Goal: Task Accomplishment & Management: Manage account settings

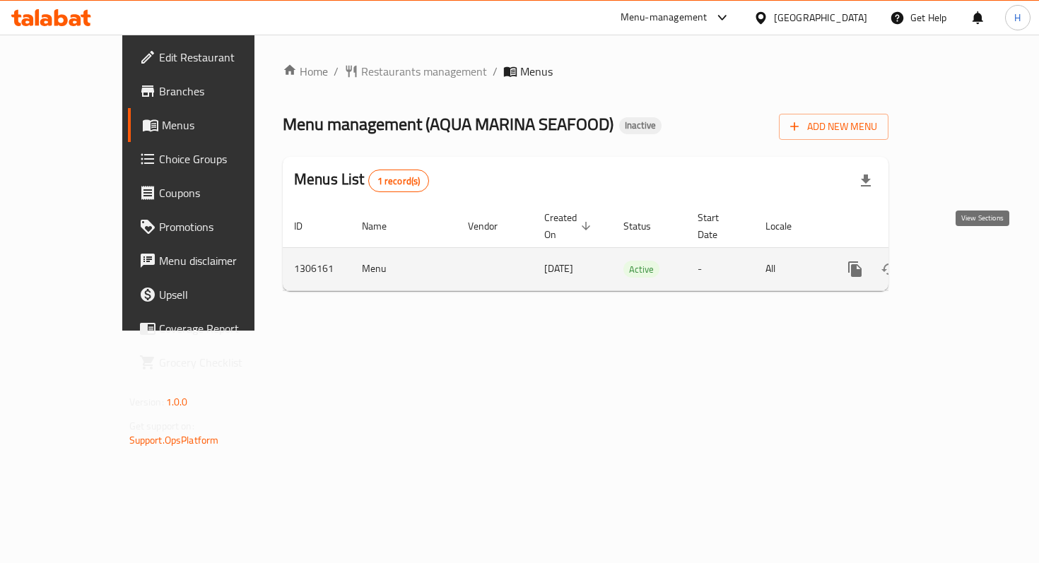
click at [963, 263] on icon "enhanced table" at bounding box center [957, 269] width 13 height 13
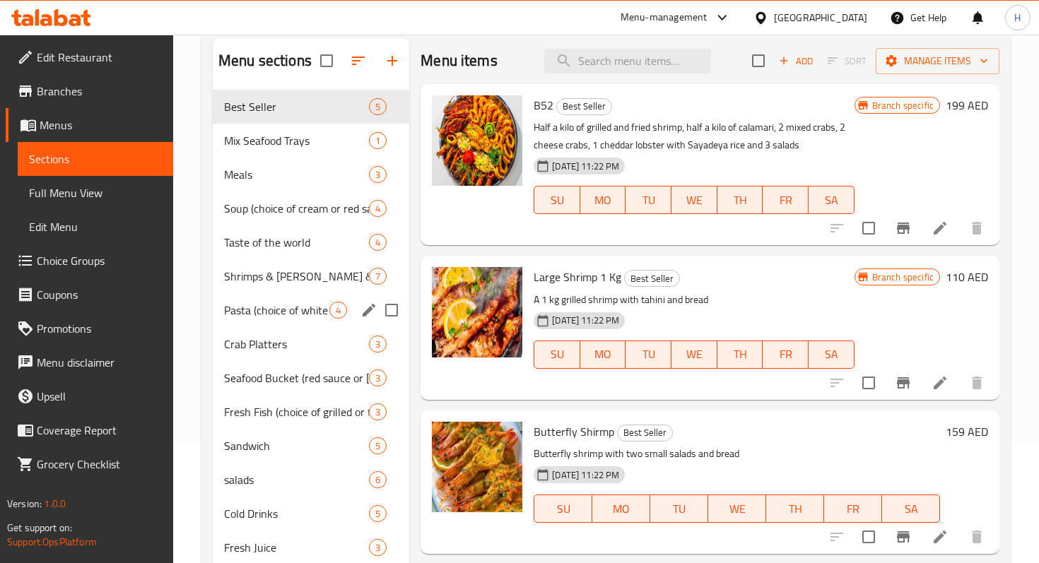
scroll to position [118, 0]
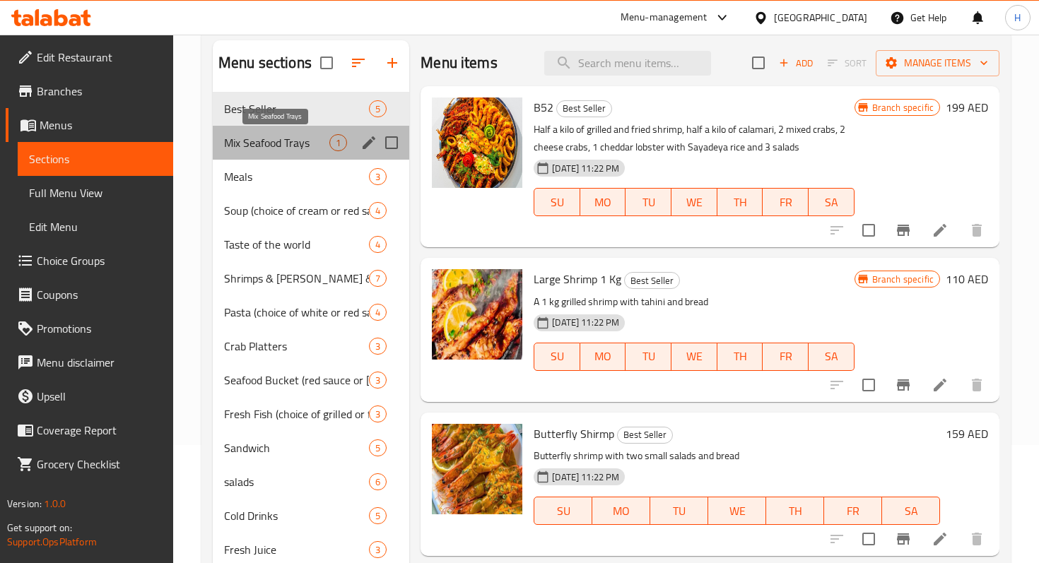
click at [281, 148] on span "Mix Seafood Trays" at bounding box center [276, 142] width 105 height 17
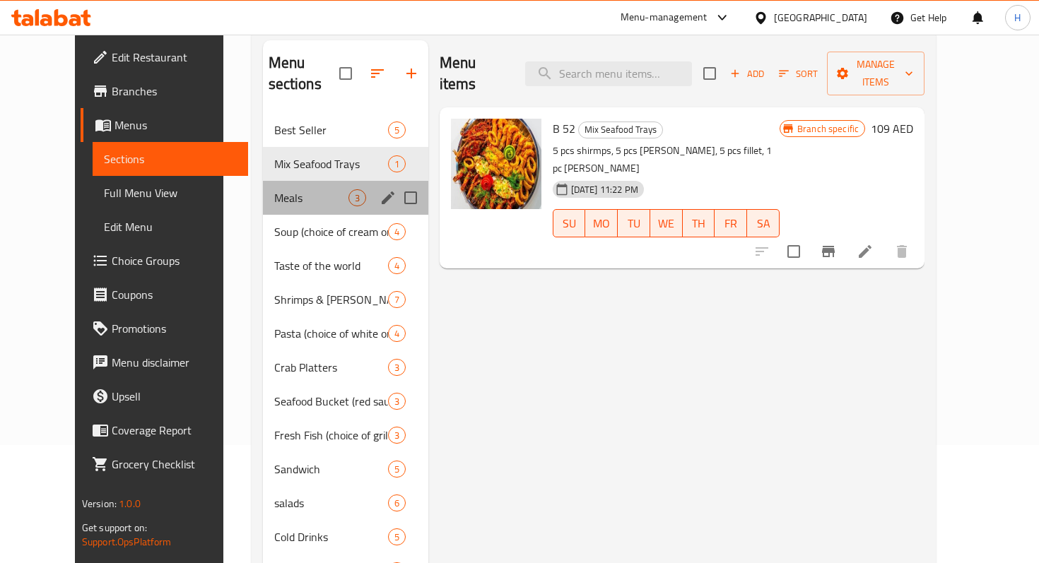
click at [286, 181] on div "Meals 3" at bounding box center [345, 198] width 165 height 34
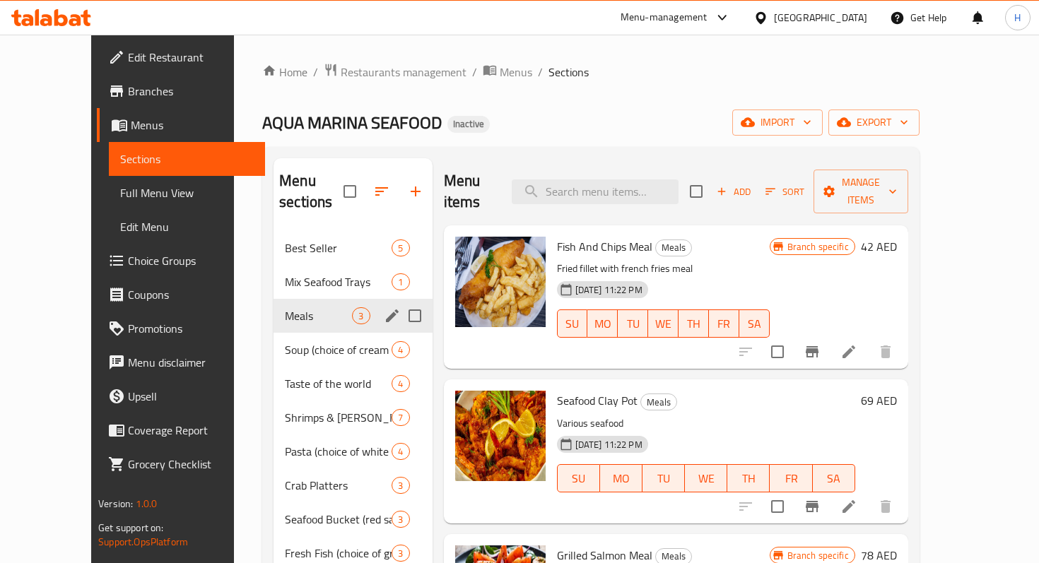
click at [285, 307] on span "Meals" at bounding box center [318, 315] width 67 height 17
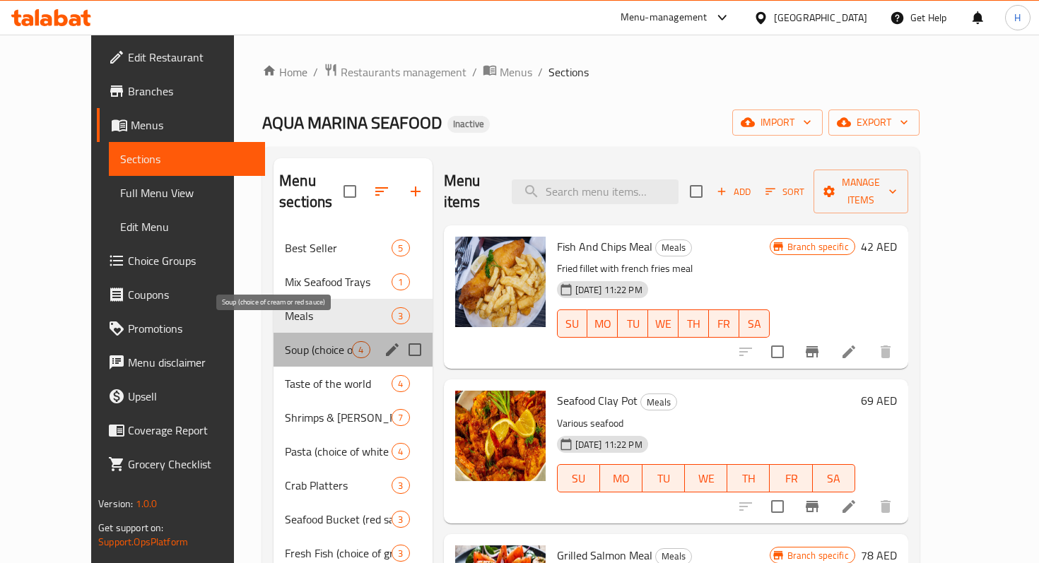
click at [285, 341] on span "Soup (choice of cream or red sauce)" at bounding box center [318, 349] width 67 height 17
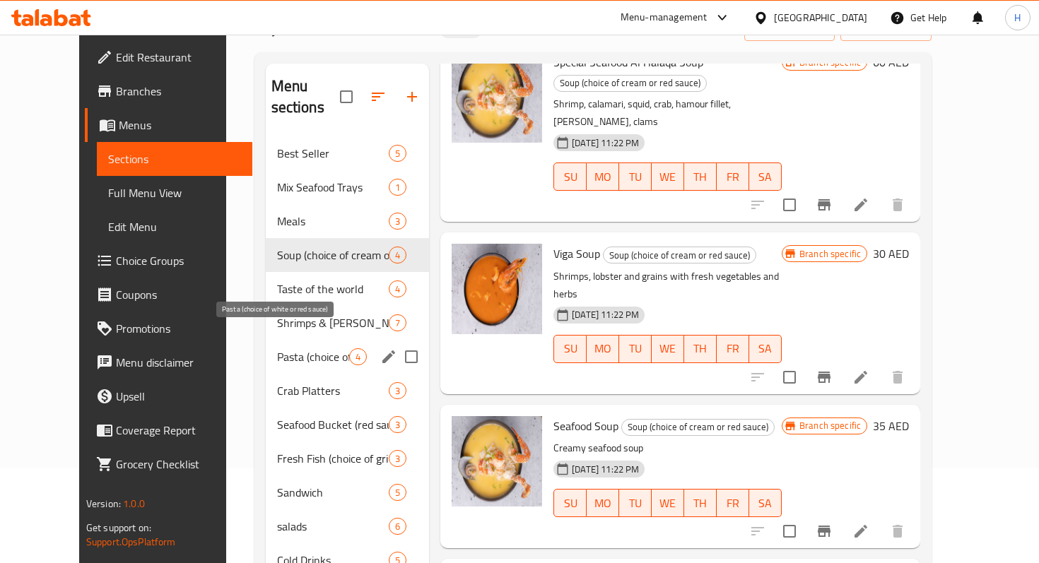
scroll to position [91, 0]
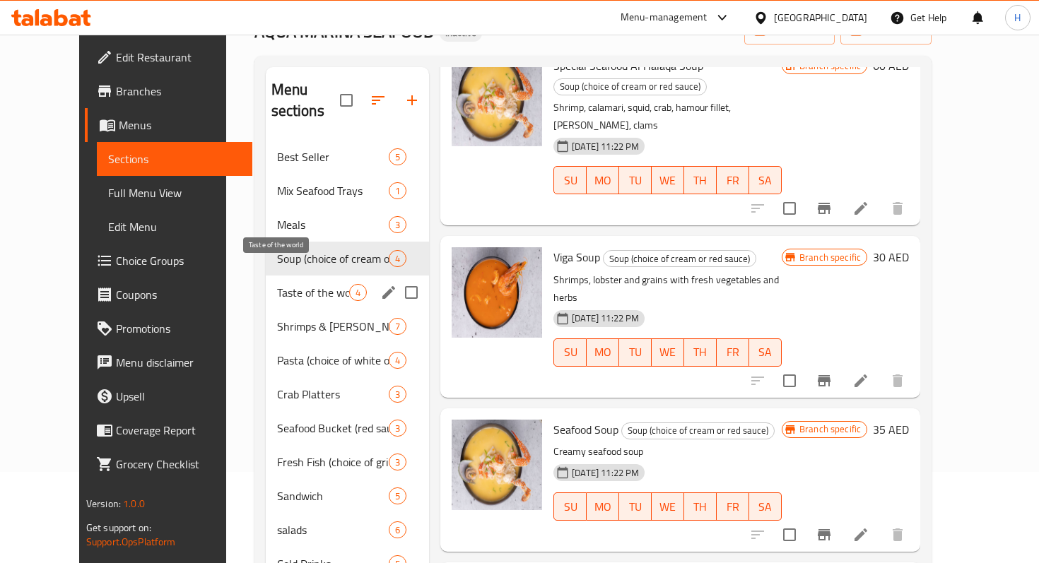
click at [277, 284] on span "Taste of the world" at bounding box center [313, 292] width 73 height 17
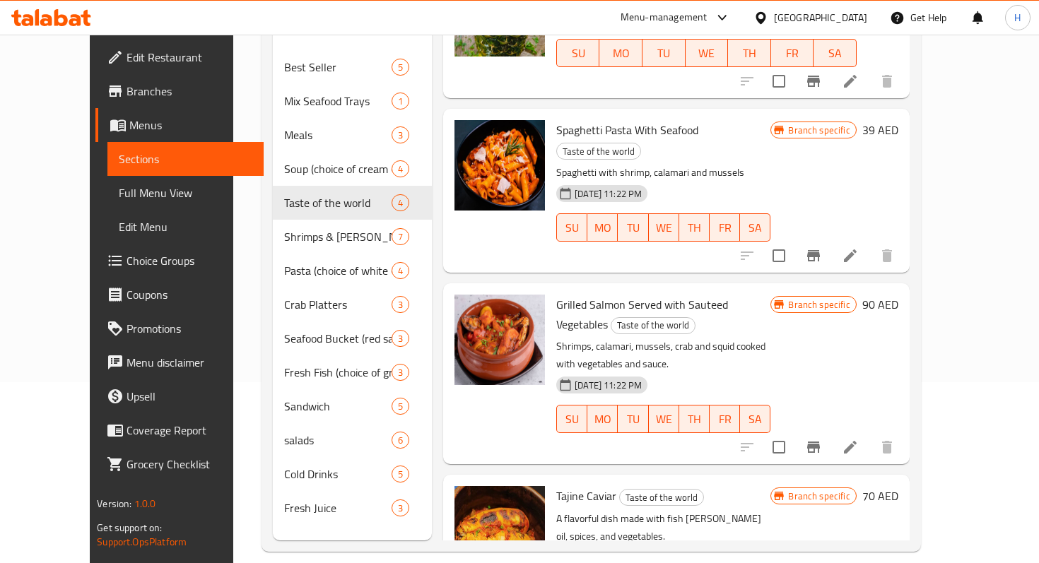
scroll to position [198, 0]
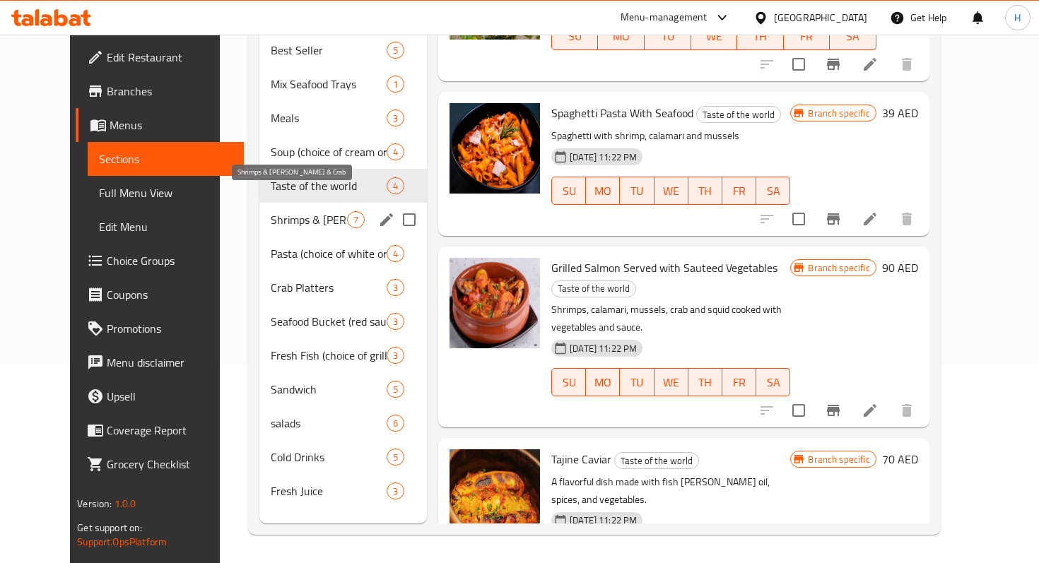
click at [281, 211] on span "Shrimps & [PERSON_NAME] & Crab" at bounding box center [309, 219] width 76 height 17
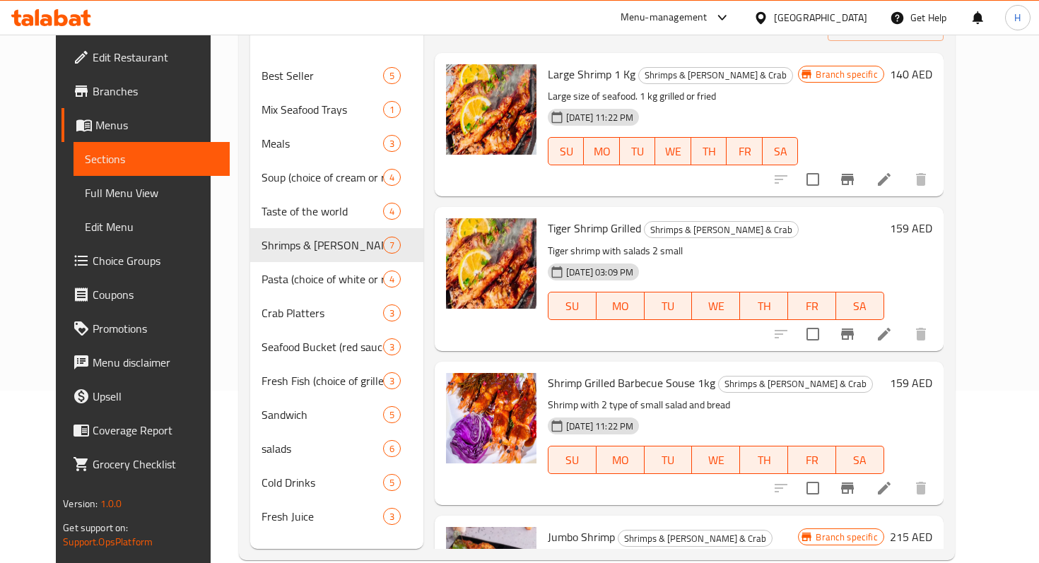
scroll to position [198, 0]
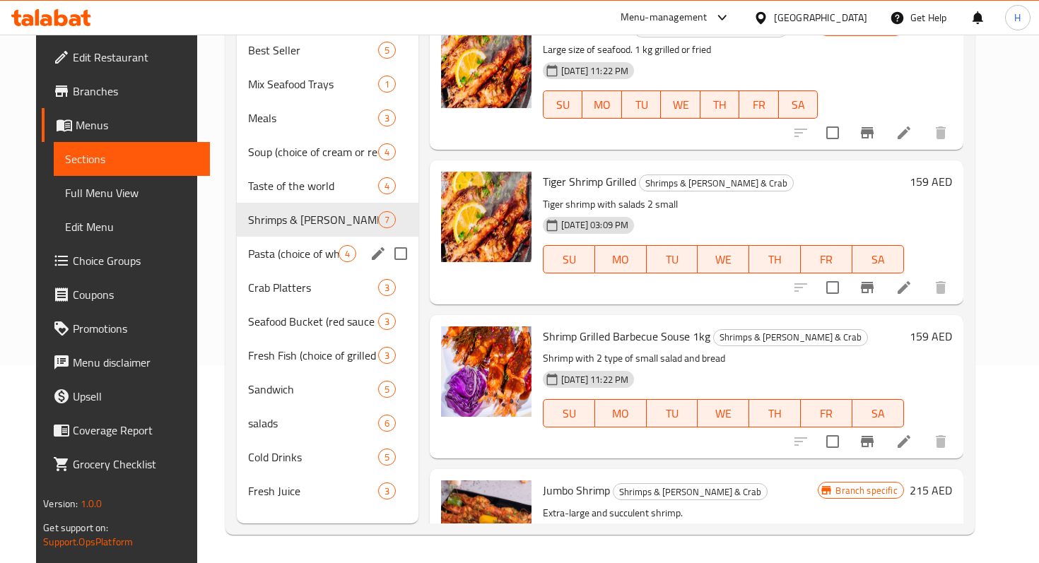
click at [306, 245] on span "Pasta (choice of white or red sauce)" at bounding box center [293, 253] width 90 height 17
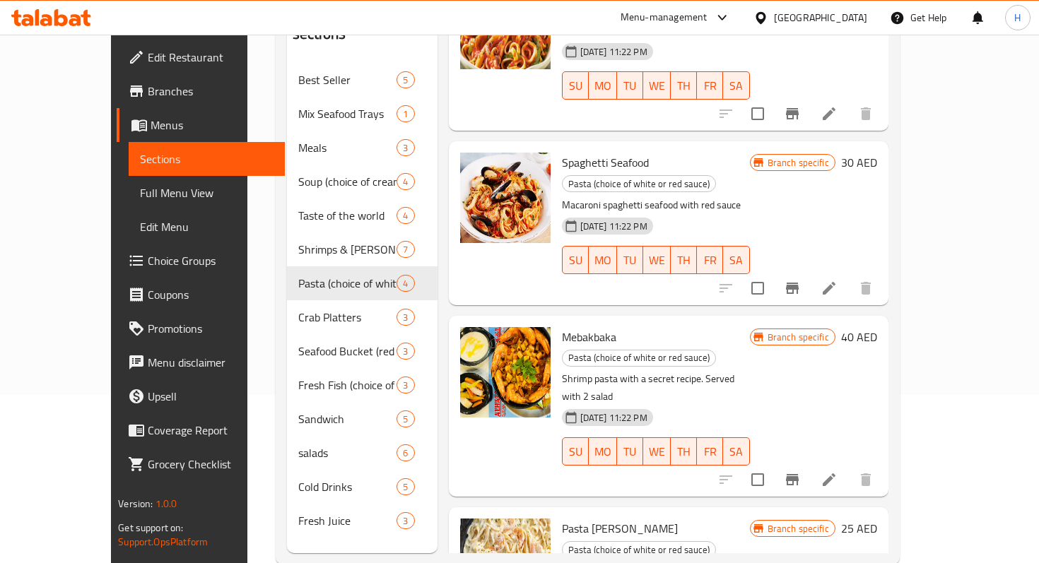
scroll to position [198, 0]
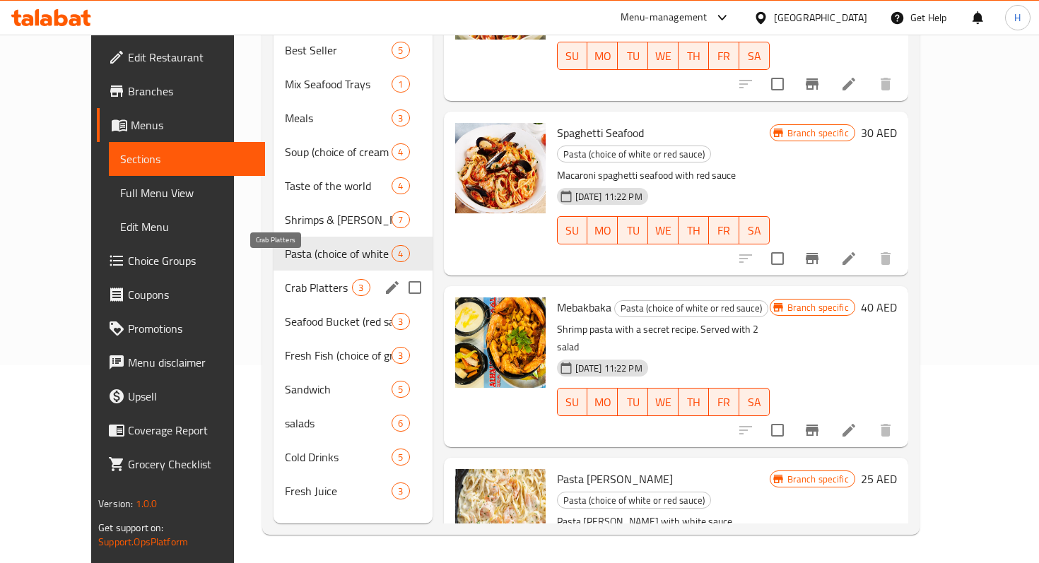
click at [285, 279] on span "Crab Platters" at bounding box center [318, 287] width 67 height 17
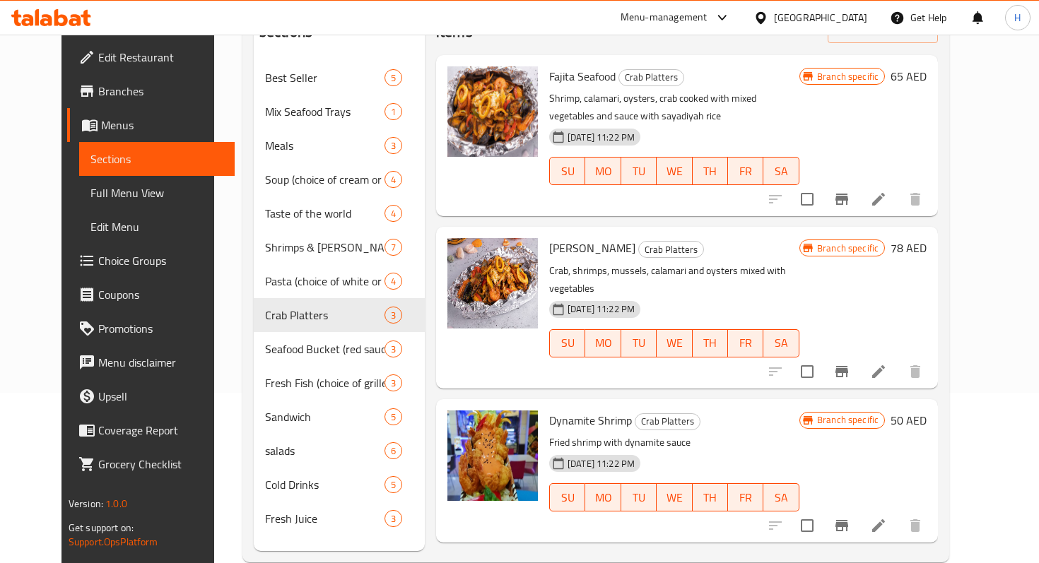
scroll to position [198, 0]
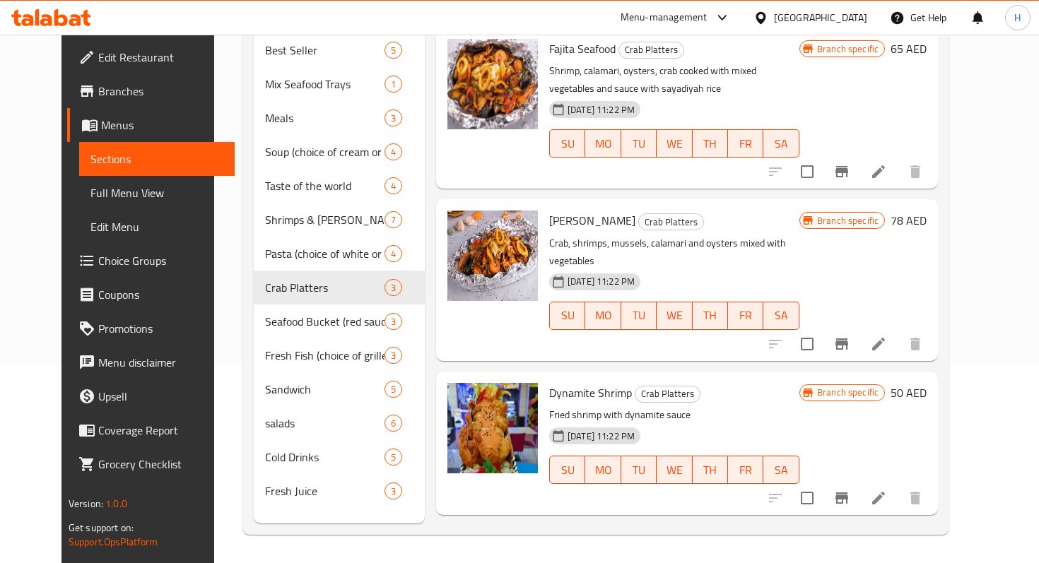
click at [264, 488] on nav "Best Seller 5 Mix Seafood Trays 1 Meals 3 Soup (choice of cream or red sauce) 4…" at bounding box center [339, 271] width 171 height 486
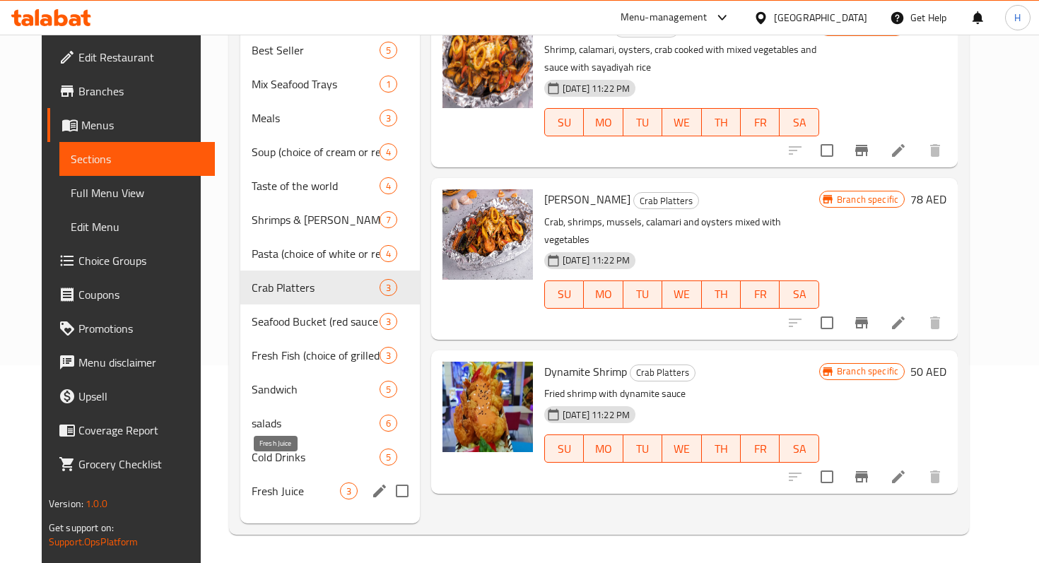
click at [259, 483] on span "Fresh Juice" at bounding box center [296, 491] width 88 height 17
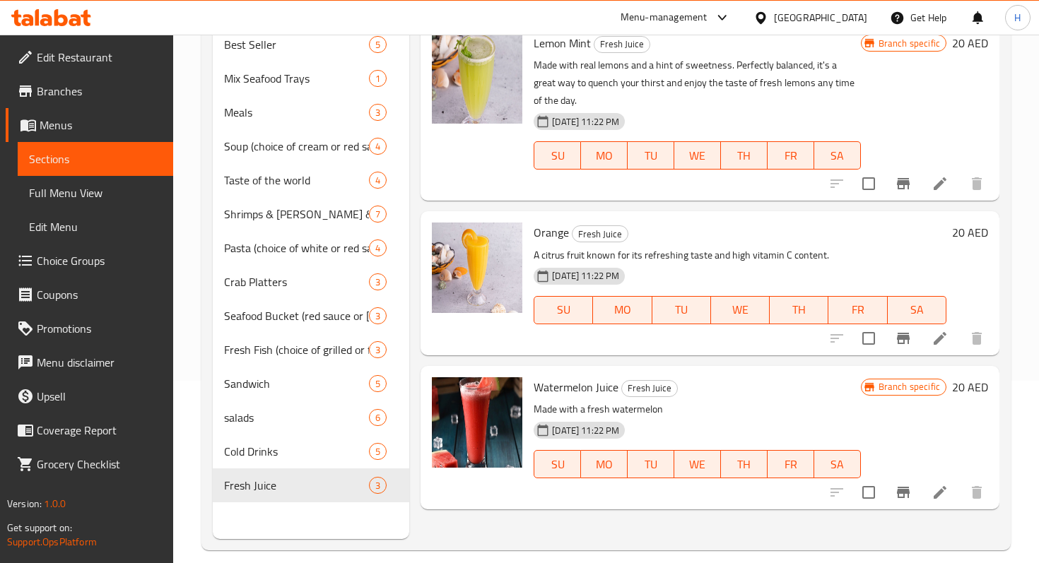
scroll to position [189, 0]
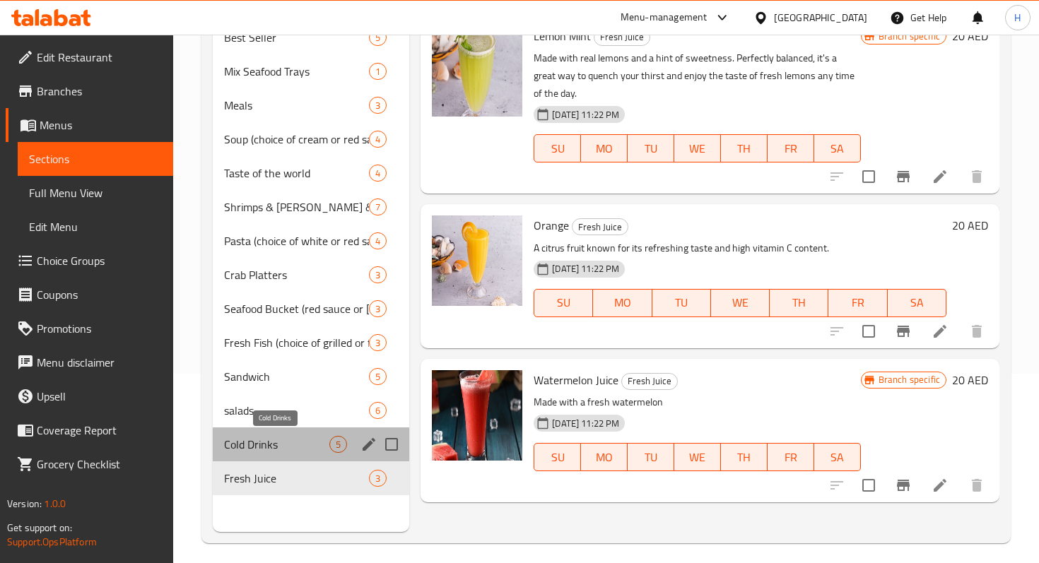
click at [259, 448] on span "Cold Drinks" at bounding box center [276, 444] width 105 height 17
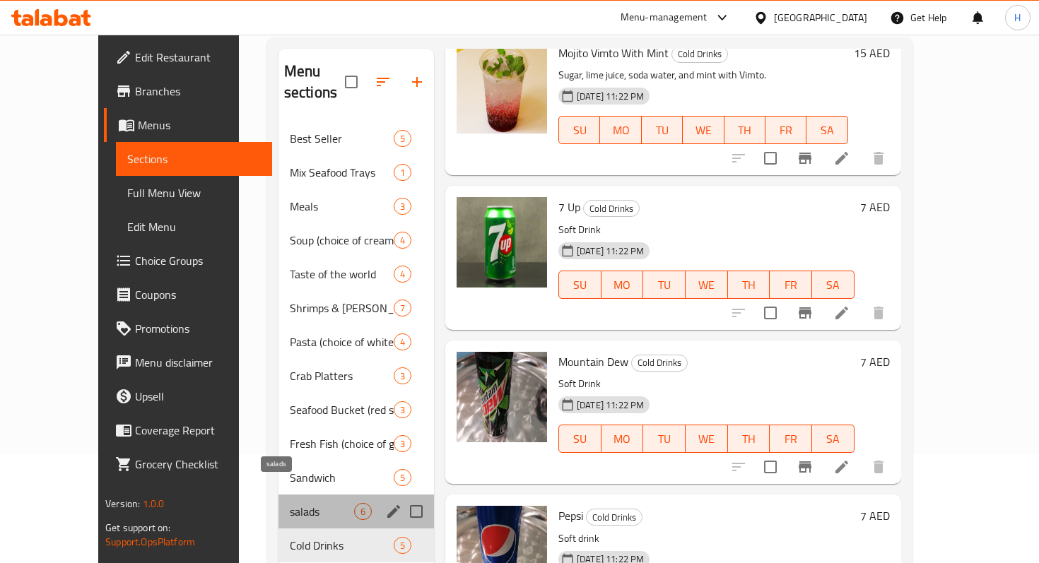
click at [290, 503] on span "salads" at bounding box center [322, 511] width 64 height 17
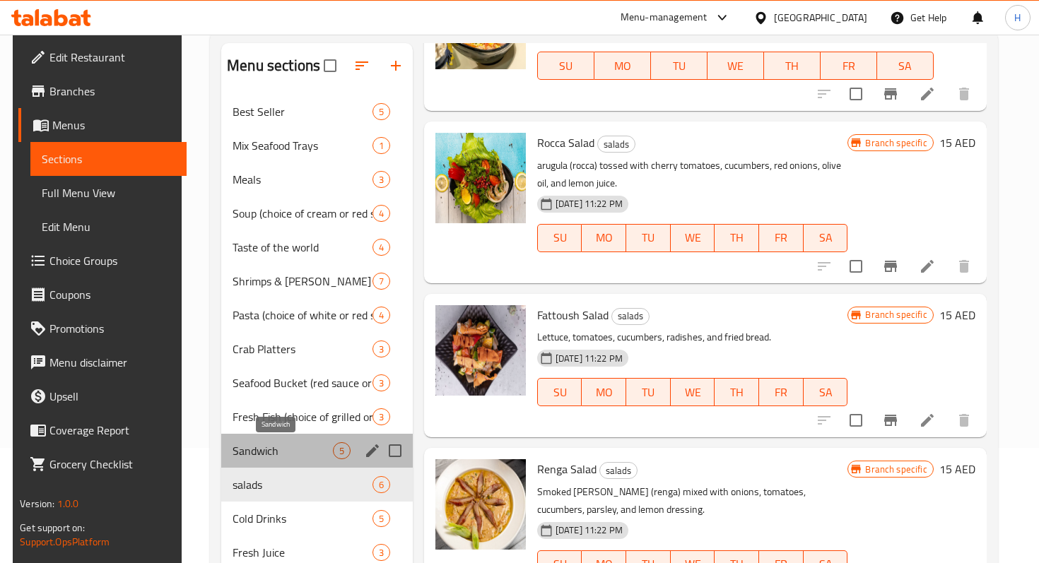
click at [273, 456] on span "Sandwich" at bounding box center [283, 451] width 100 height 17
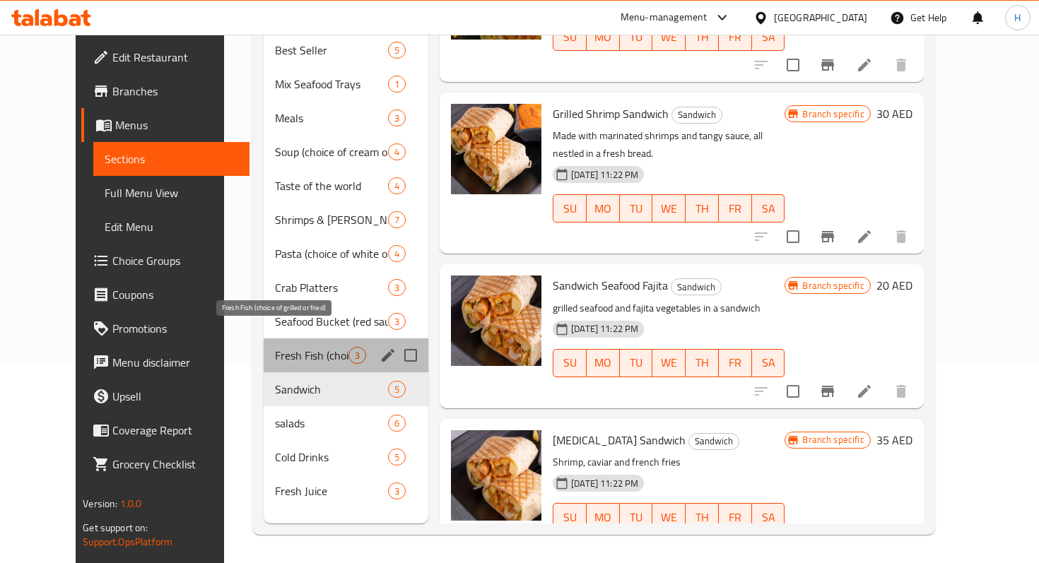
click at [281, 347] on span "Fresh Fish (choice of grilled or fried)" at bounding box center [312, 355] width 74 height 17
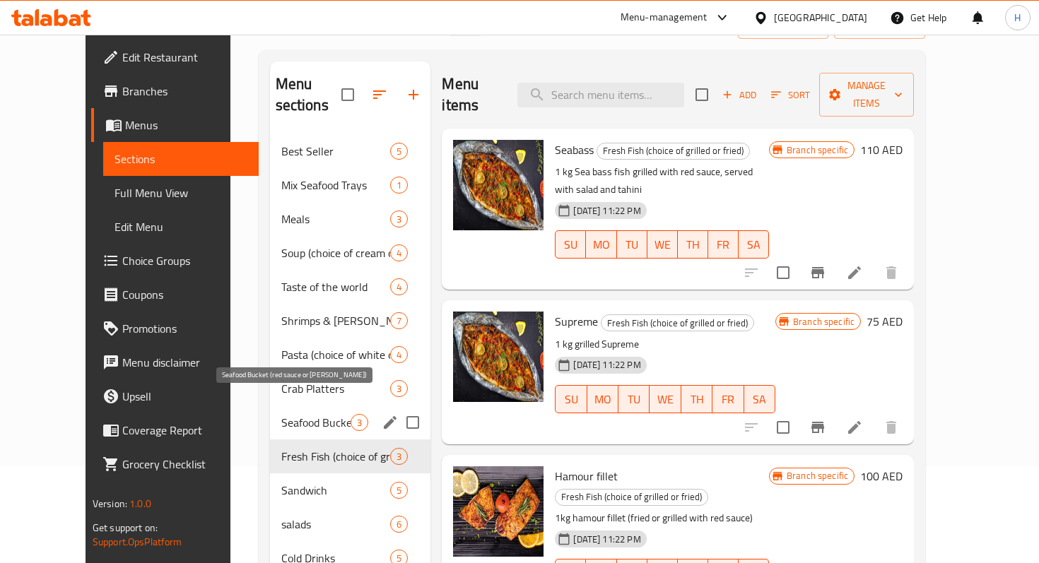
click at [281, 414] on span "Seafood Bucket (red sauce or [PERSON_NAME])" at bounding box center [316, 422] width 70 height 17
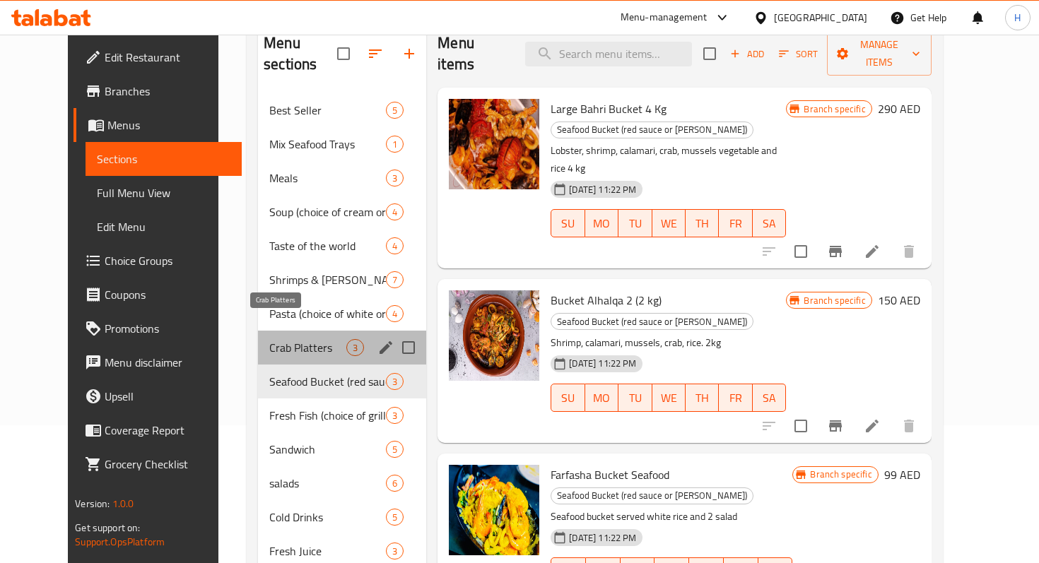
click at [292, 339] on span "Crab Platters" at bounding box center [307, 347] width 77 height 17
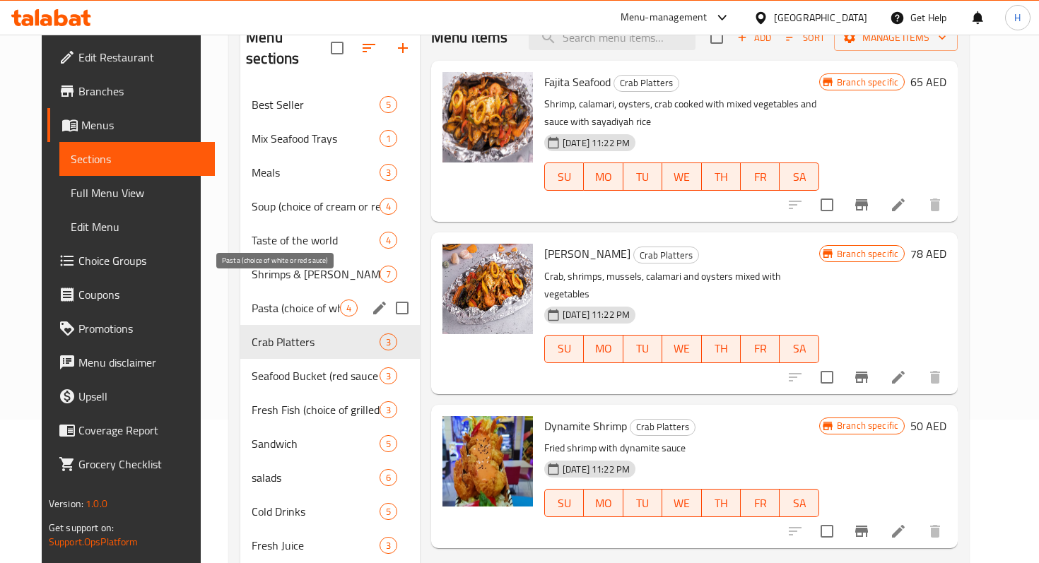
click at [252, 300] on span "Pasta (choice of white or red sauce)" at bounding box center [296, 308] width 88 height 17
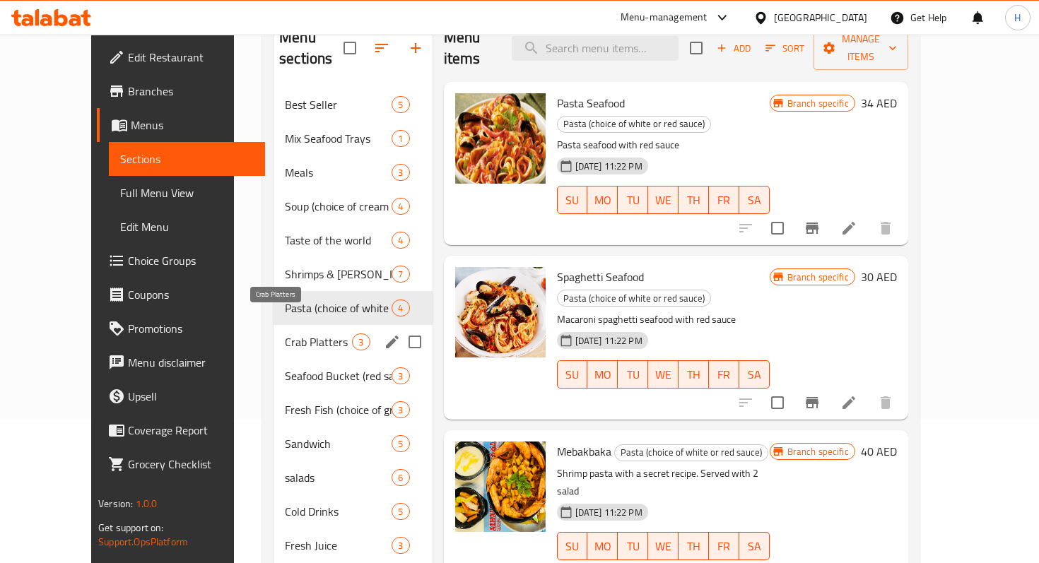
click at [285, 334] on span "Crab Platters" at bounding box center [318, 342] width 67 height 17
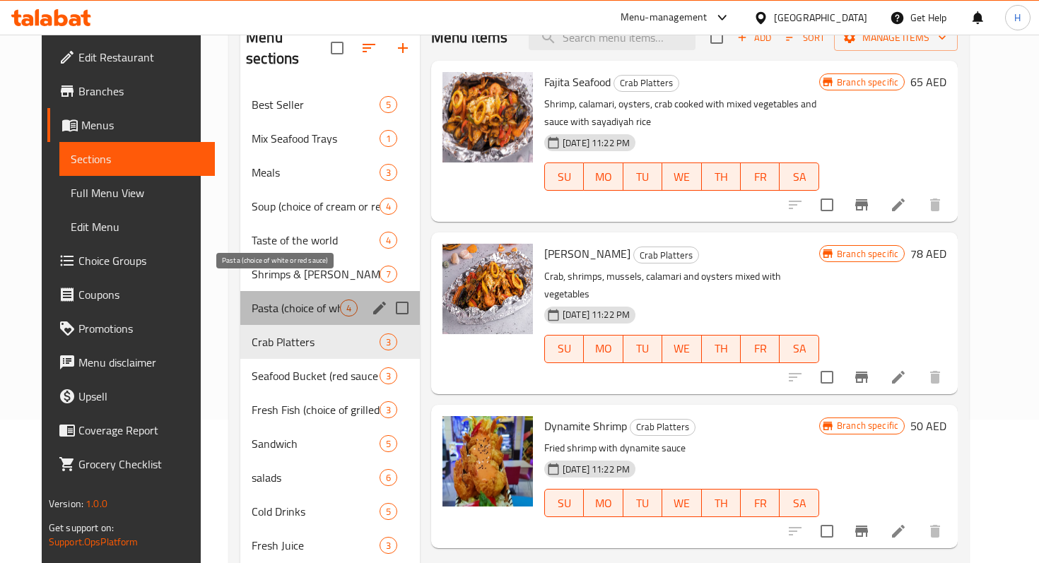
click at [281, 300] on span "Pasta (choice of white or red sauce)" at bounding box center [296, 308] width 88 height 17
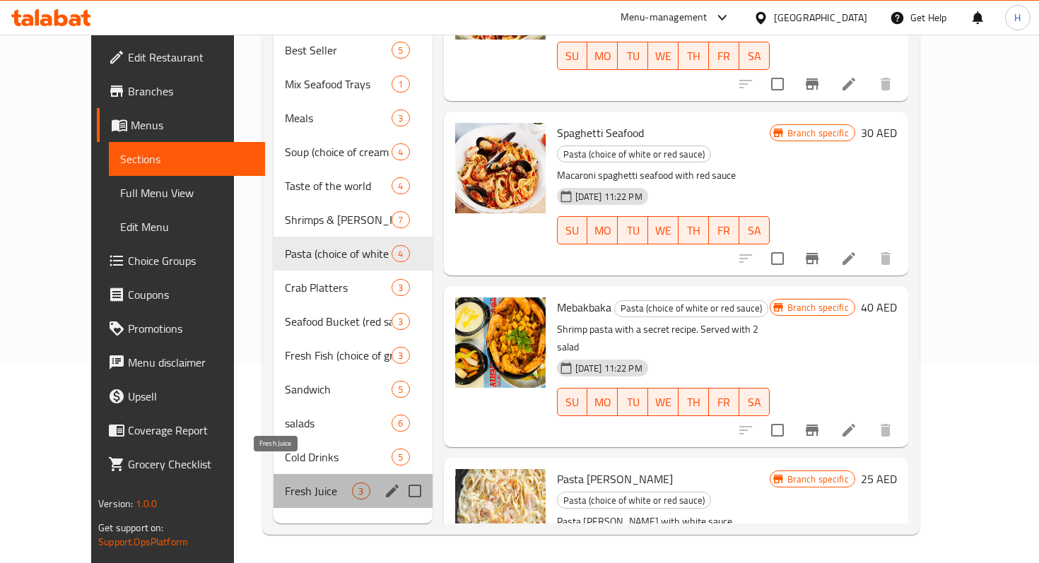
click at [285, 483] on span "Fresh Juice" at bounding box center [318, 491] width 67 height 17
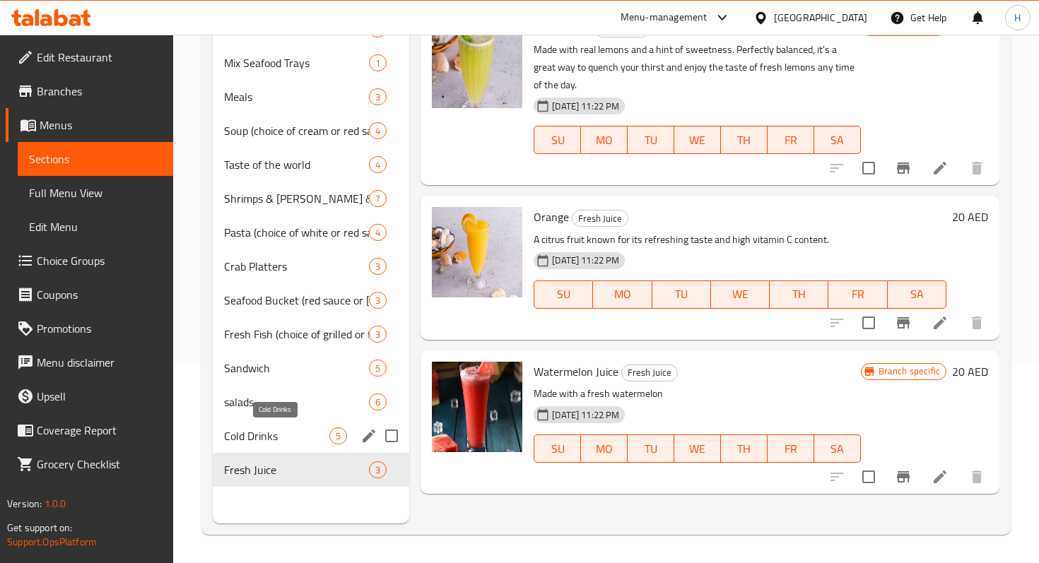
click at [276, 439] on span "Cold Drinks" at bounding box center [276, 436] width 105 height 17
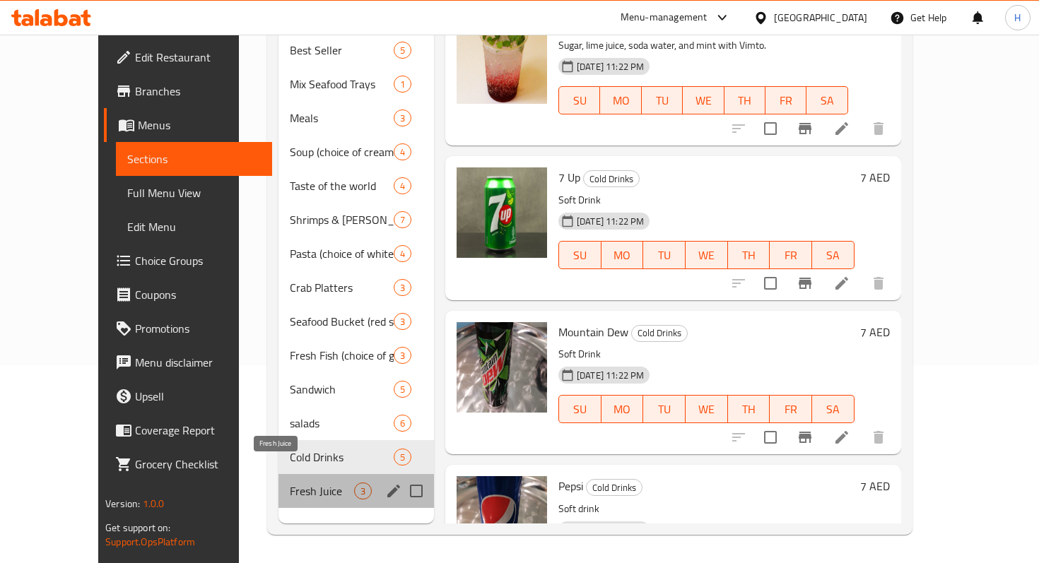
click at [290, 483] on span "Fresh Juice" at bounding box center [322, 491] width 64 height 17
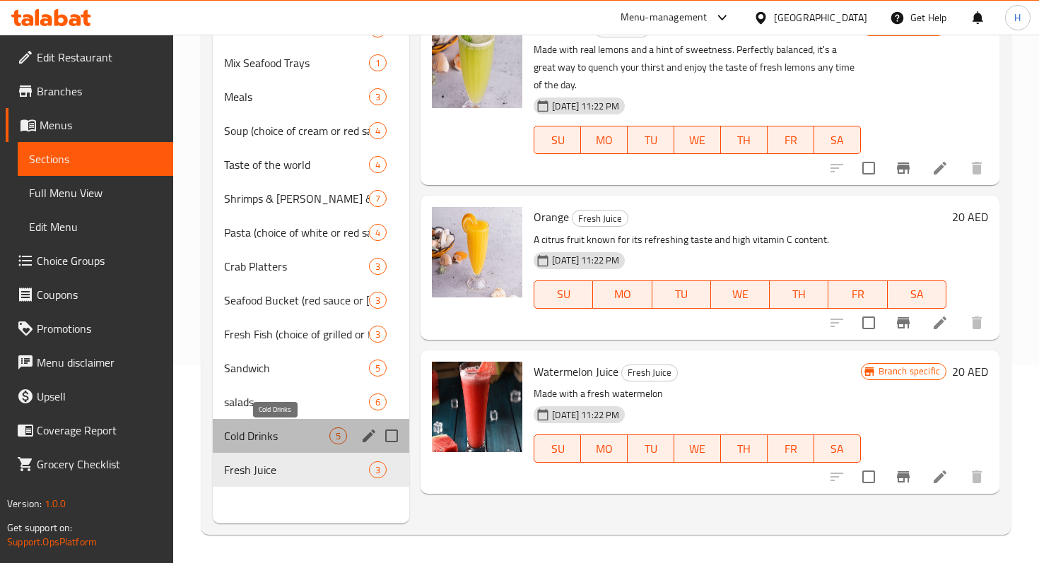
click at [261, 430] on span "Cold Drinks" at bounding box center [276, 436] width 105 height 17
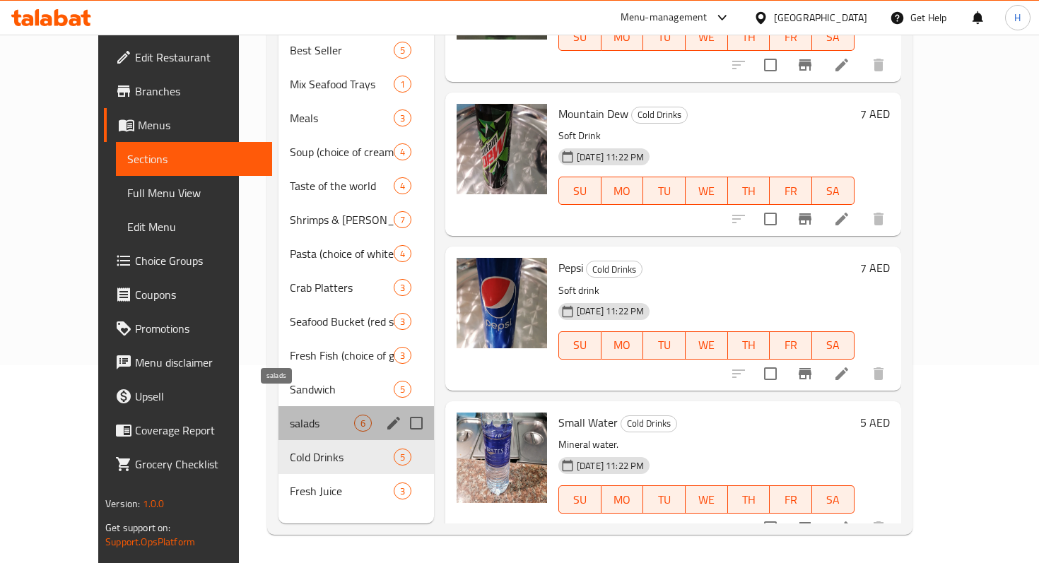
click at [290, 415] on span "salads" at bounding box center [322, 423] width 64 height 17
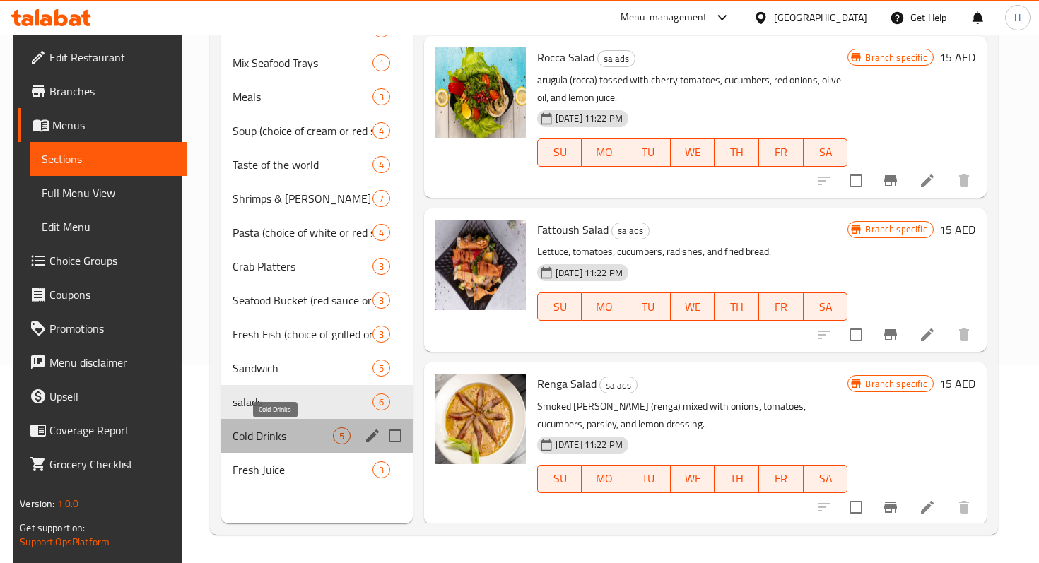
click at [266, 440] on span "Cold Drinks" at bounding box center [283, 436] width 100 height 17
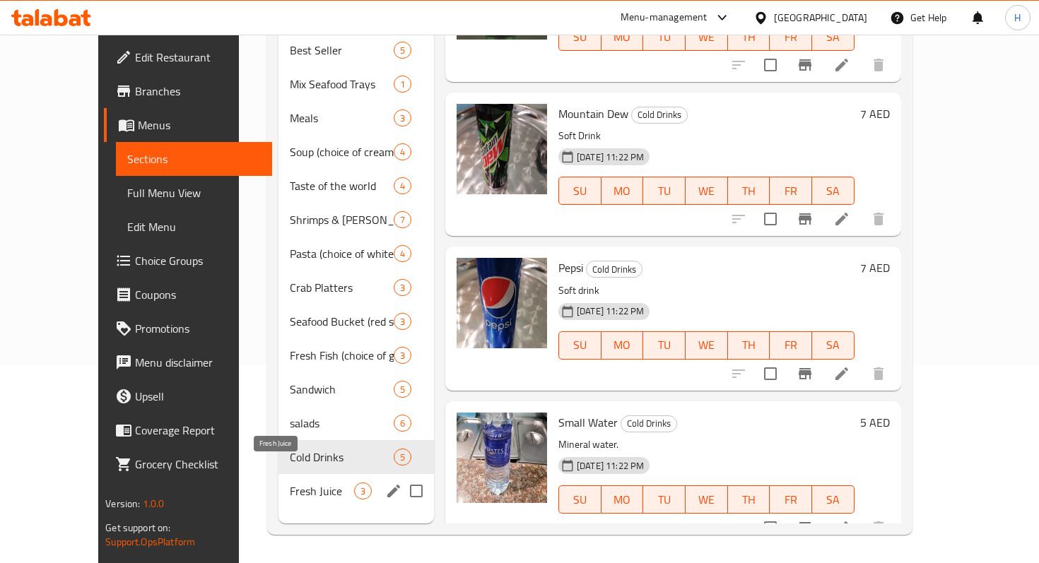
click at [290, 483] on span "Fresh Juice" at bounding box center [322, 491] width 64 height 17
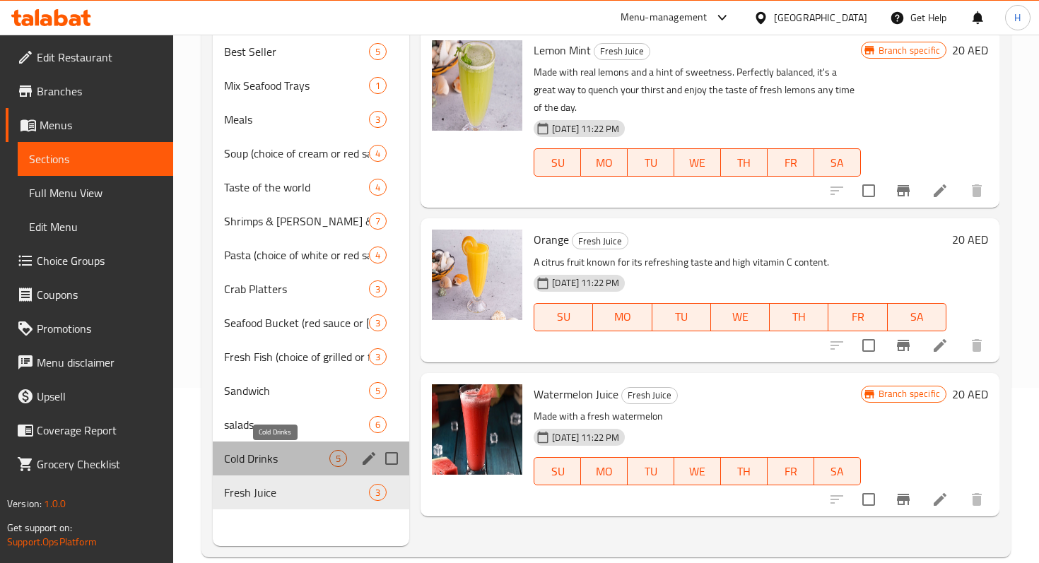
click at [257, 450] on span "Cold Drinks" at bounding box center [276, 458] width 105 height 17
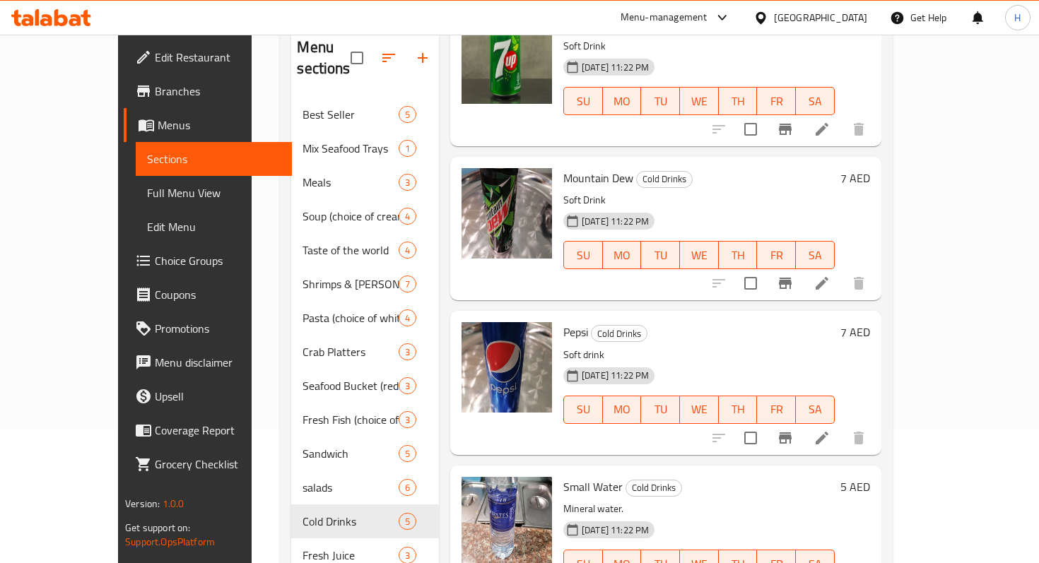
scroll to position [198, 0]
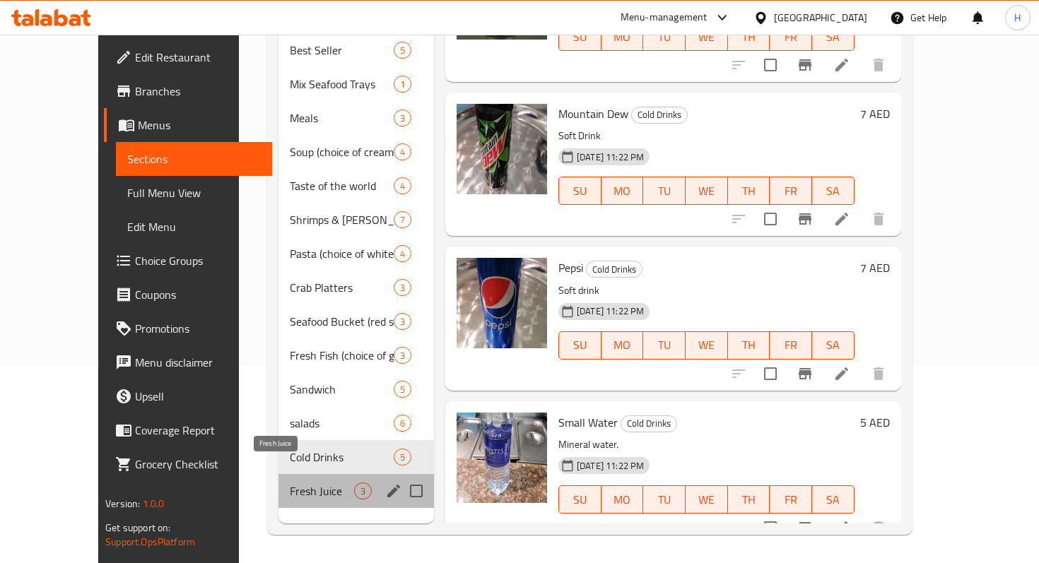
click at [290, 483] on span "Fresh Juice" at bounding box center [322, 491] width 64 height 17
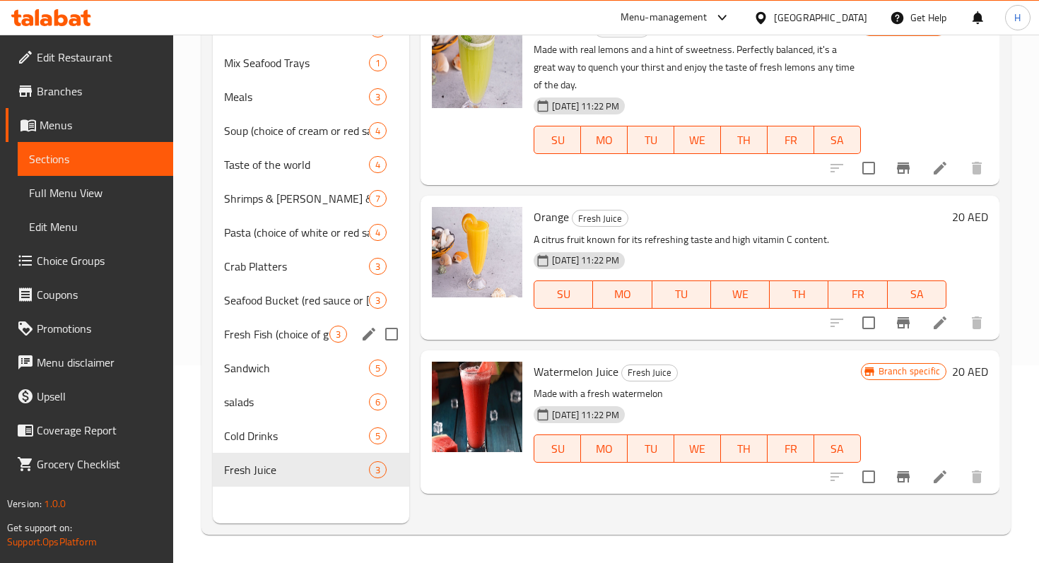
click at [243, 344] on div "Fresh Fish (choice of grilled or fried) 3" at bounding box center [311, 334] width 197 height 34
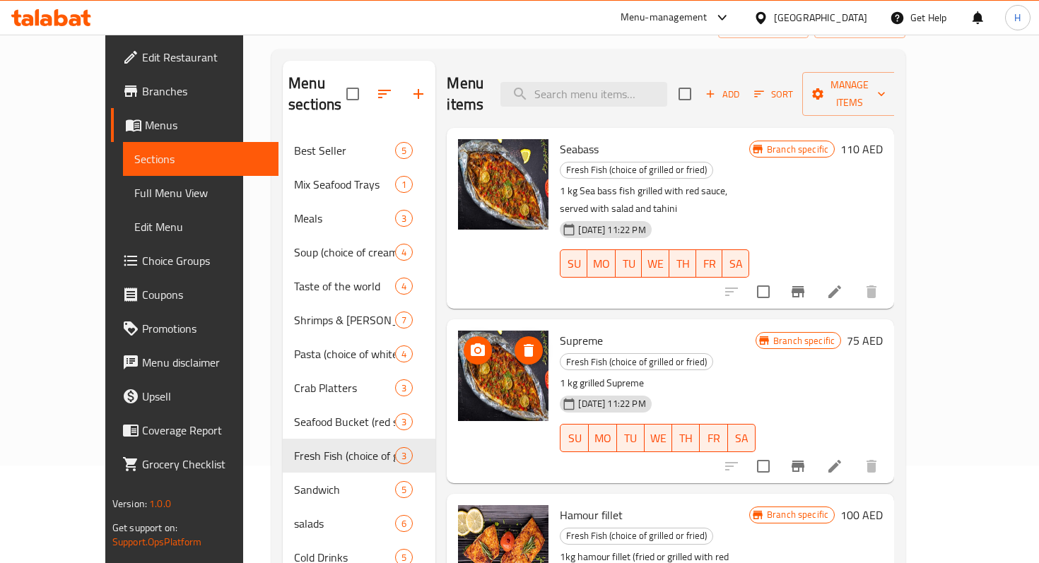
scroll to position [98, 0]
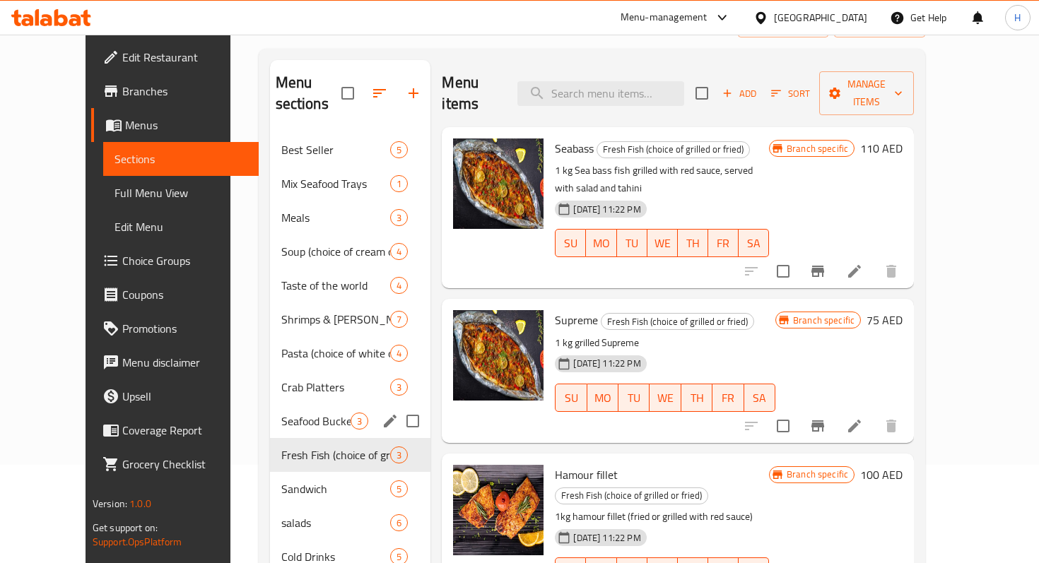
click at [308, 413] on span "Seafood Bucket (red sauce or [PERSON_NAME])" at bounding box center [316, 421] width 70 height 17
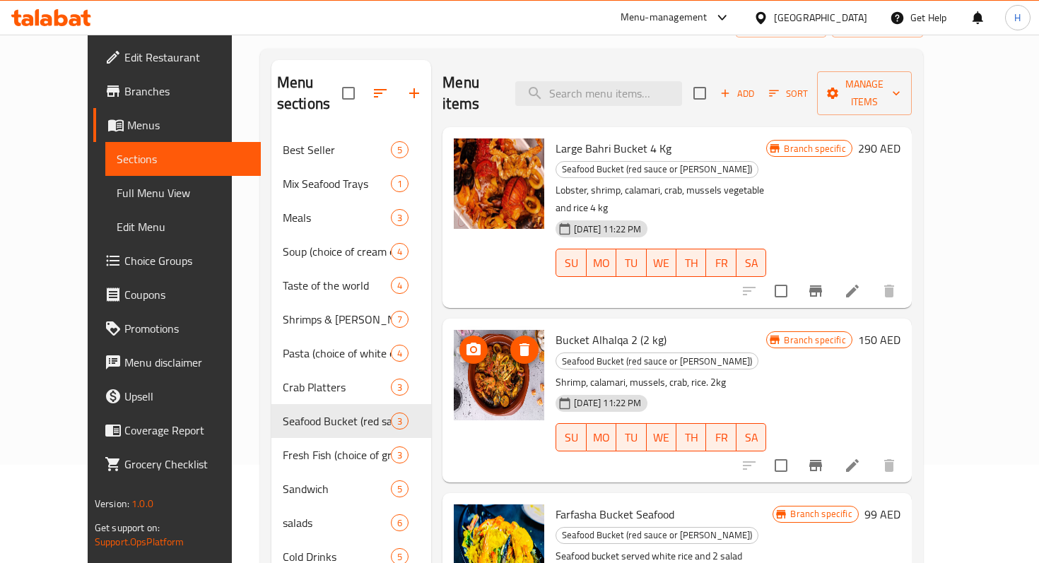
scroll to position [198, 0]
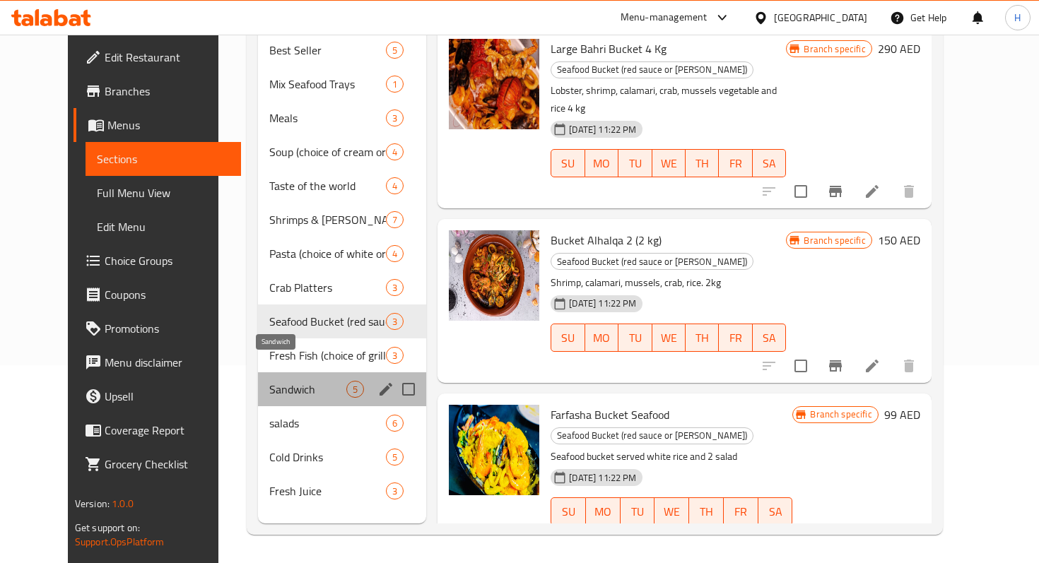
click at [269, 381] on span "Sandwich" at bounding box center [307, 389] width 77 height 17
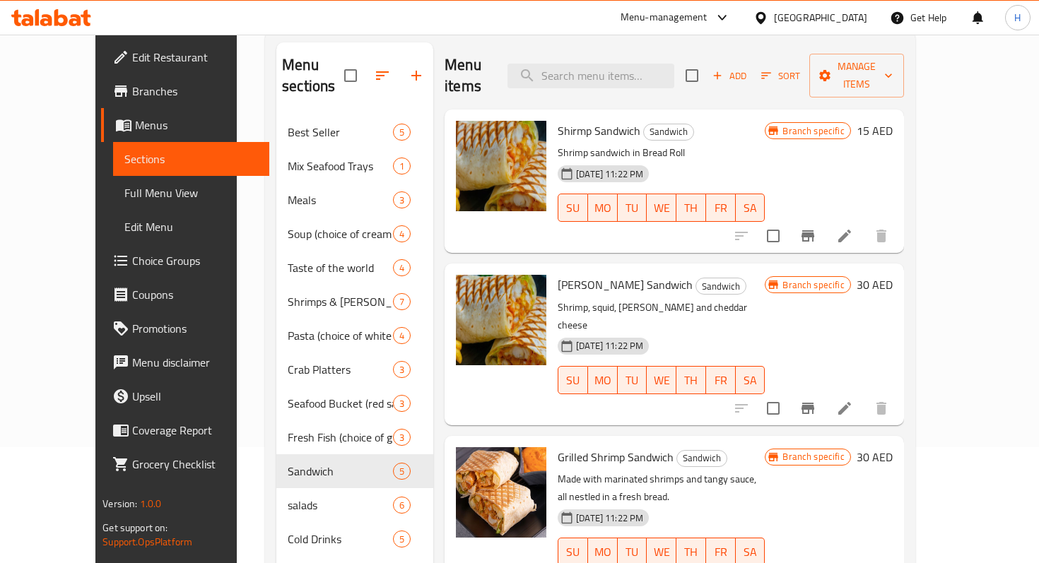
scroll to position [198, 0]
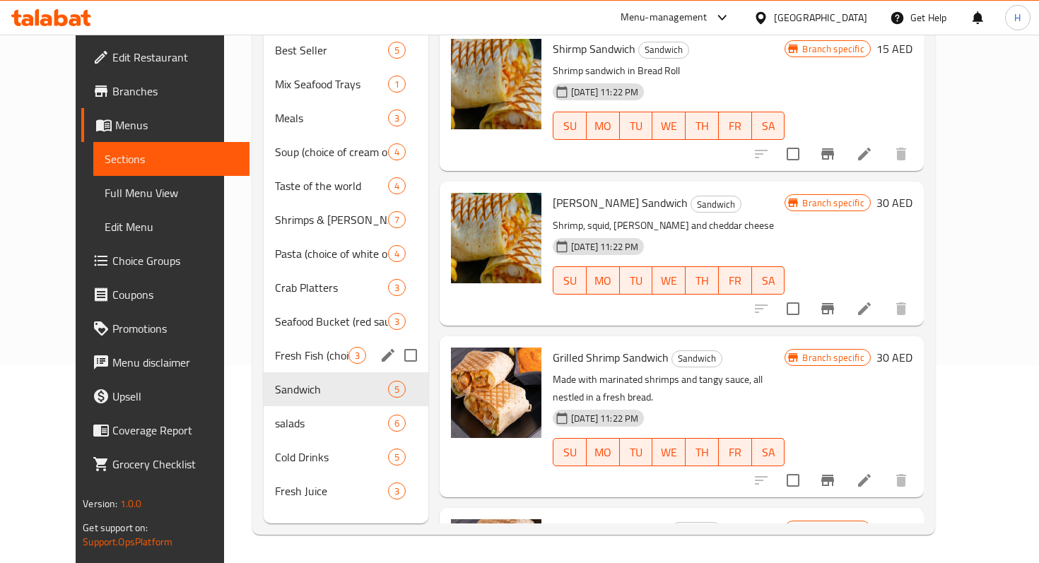
click at [272, 343] on div "Fresh Fish (choice of grilled or fried) 3" at bounding box center [346, 356] width 165 height 34
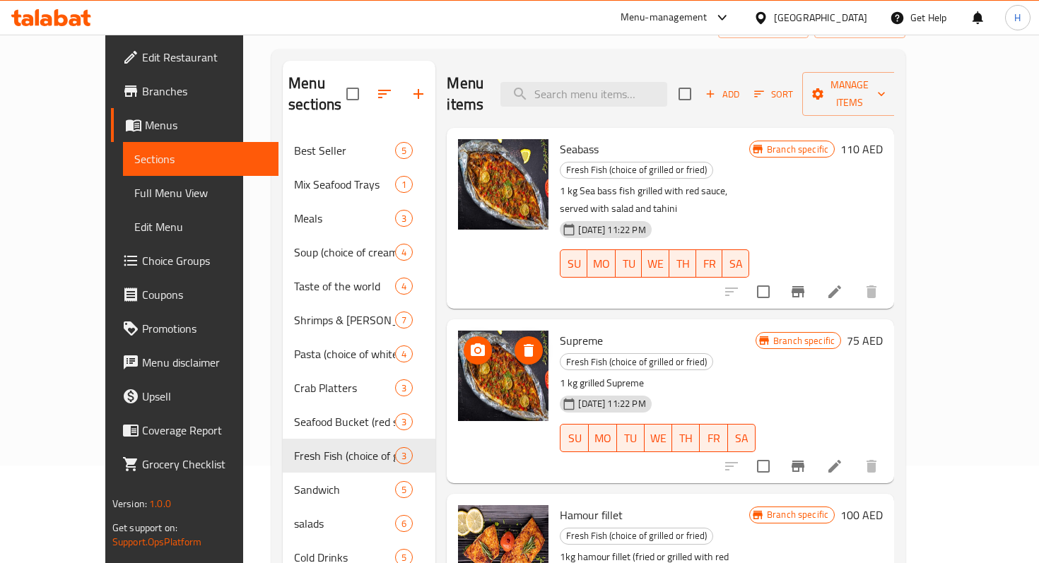
scroll to position [93, 0]
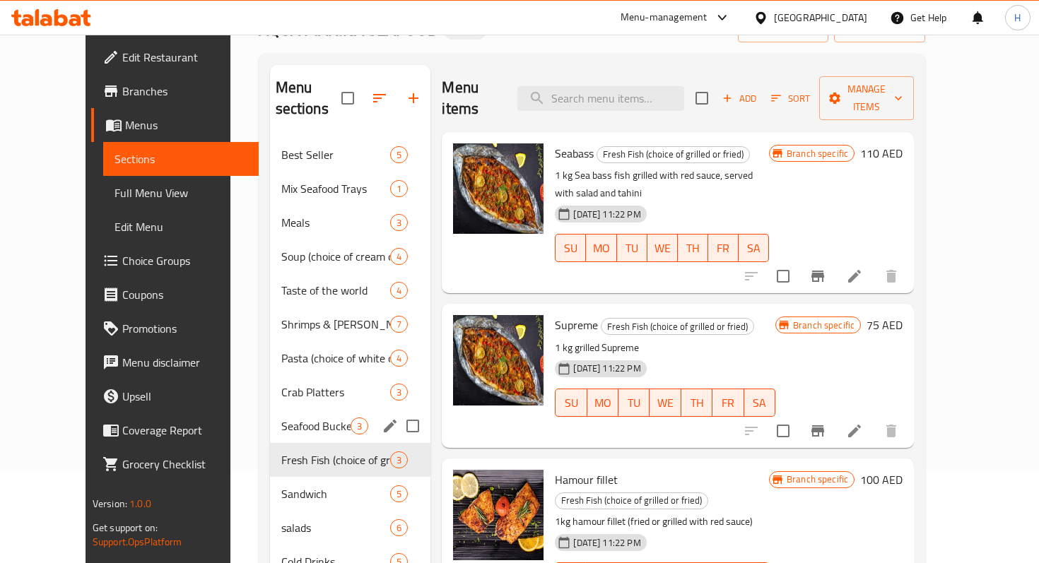
click at [270, 409] on div "Seafood Bucket (red sauce or [PERSON_NAME]) 3" at bounding box center [350, 426] width 161 height 34
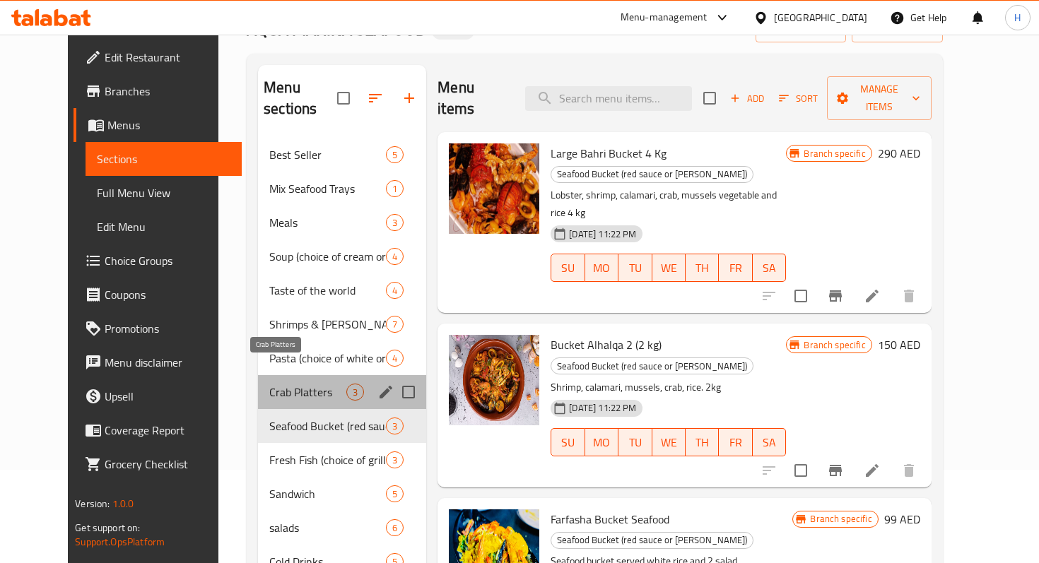
click at [269, 384] on span "Crab Platters" at bounding box center [307, 392] width 77 height 17
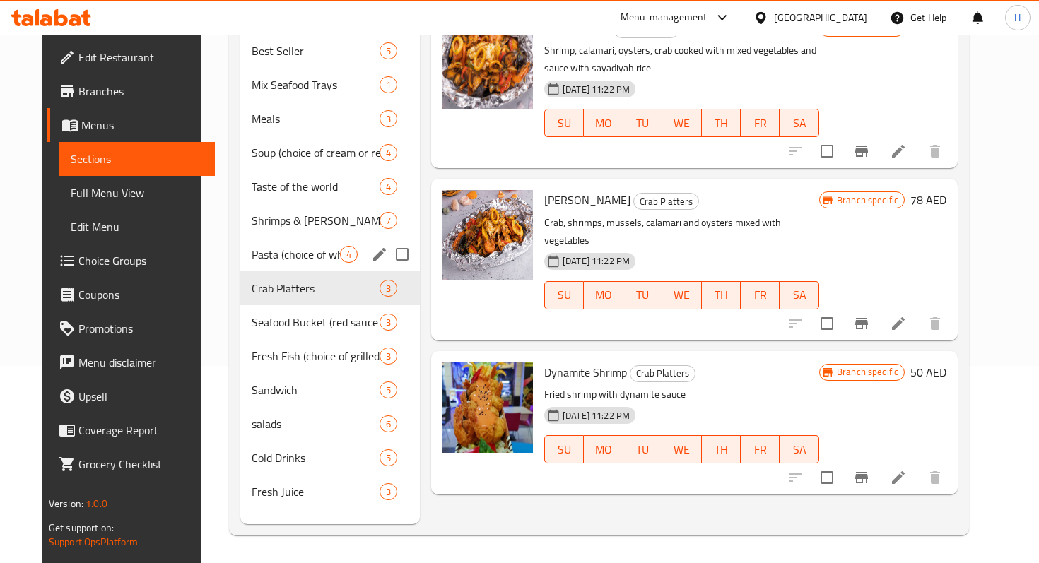
scroll to position [198, 0]
click at [274, 449] on span "Cold Drinks" at bounding box center [296, 457] width 88 height 17
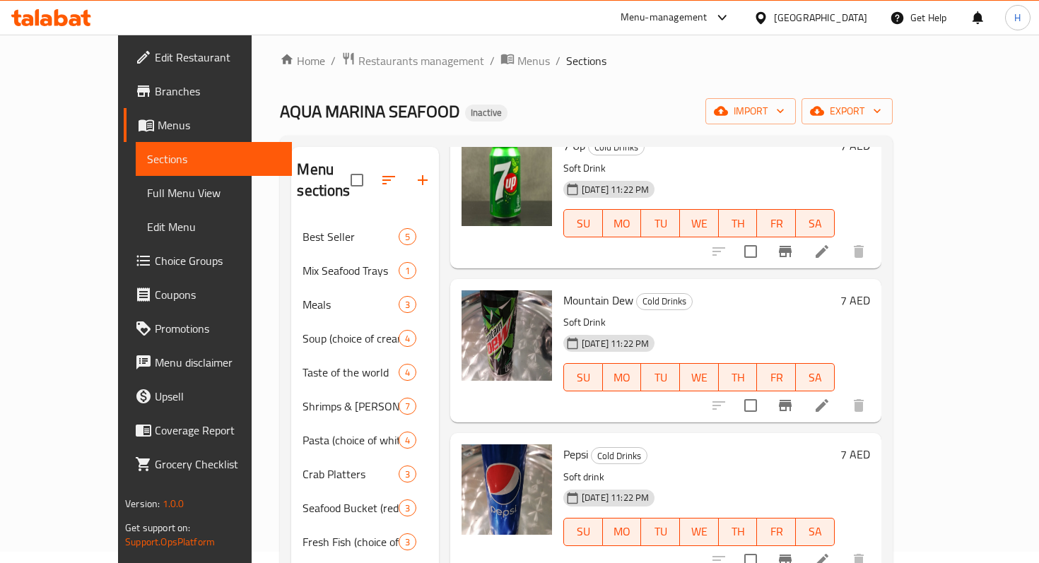
scroll to position [11, 0]
click at [473, 303] on icon "upload picture" at bounding box center [481, 311] width 17 height 17
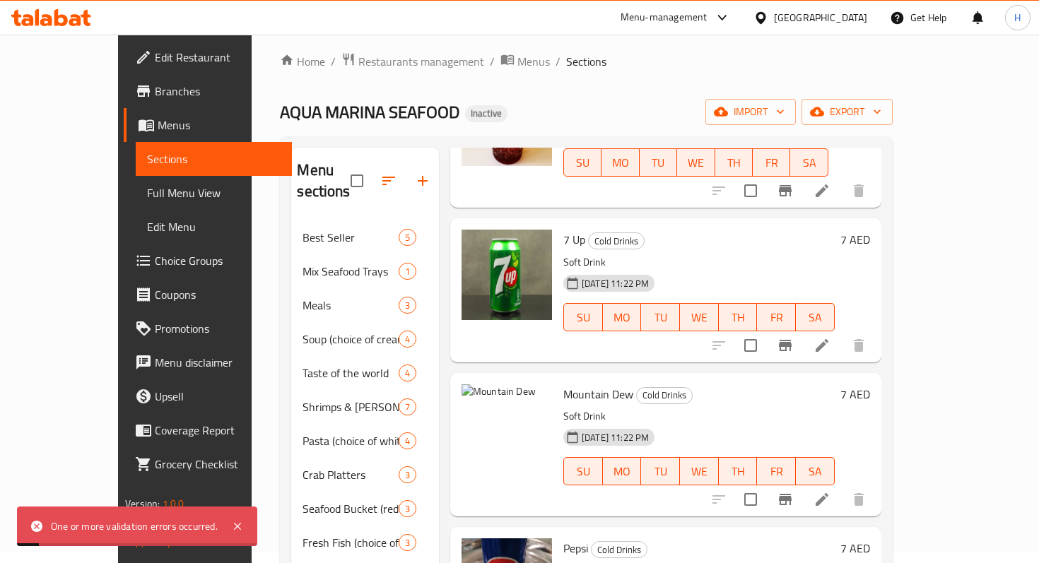
scroll to position [150, 0]
click at [527, 399] on icon "delete image" at bounding box center [532, 405] width 10 height 13
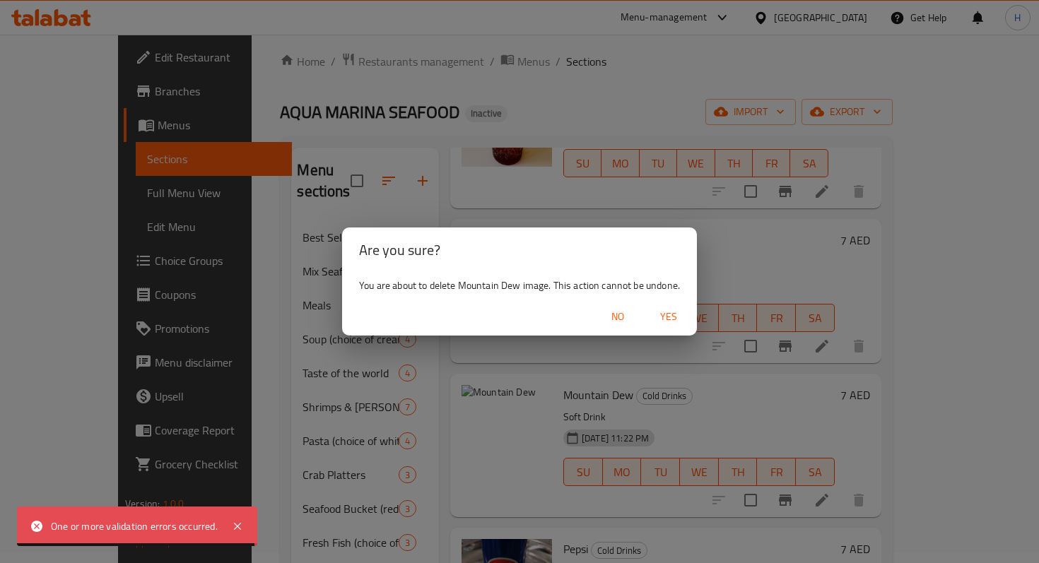
click at [668, 320] on span "Yes" at bounding box center [669, 317] width 34 height 18
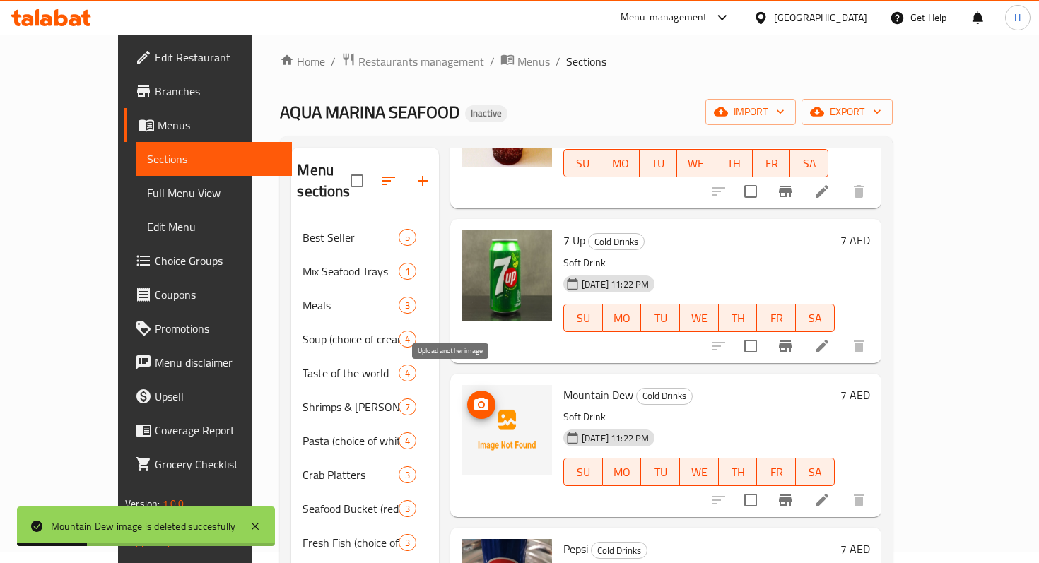
click at [467, 397] on span "upload picture" at bounding box center [481, 405] width 28 height 17
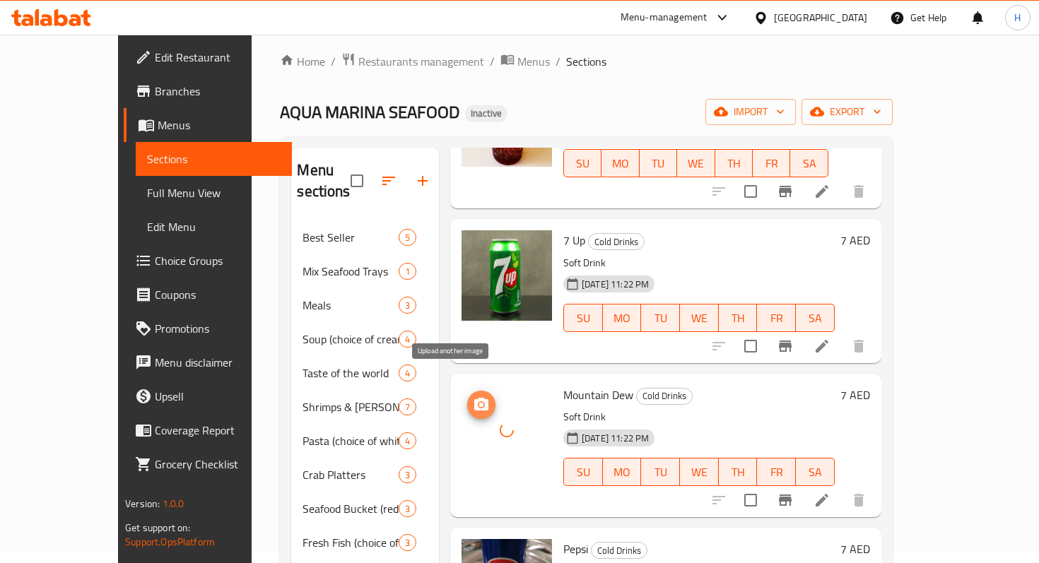
click at [474, 398] on icon "upload picture" at bounding box center [481, 404] width 14 height 13
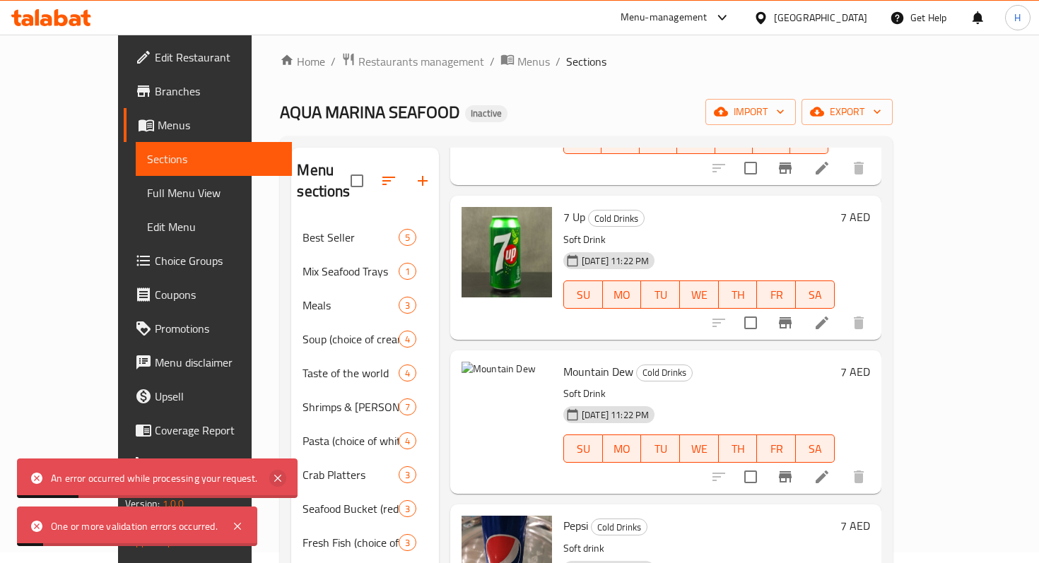
click at [279, 475] on icon at bounding box center [277, 478] width 7 height 7
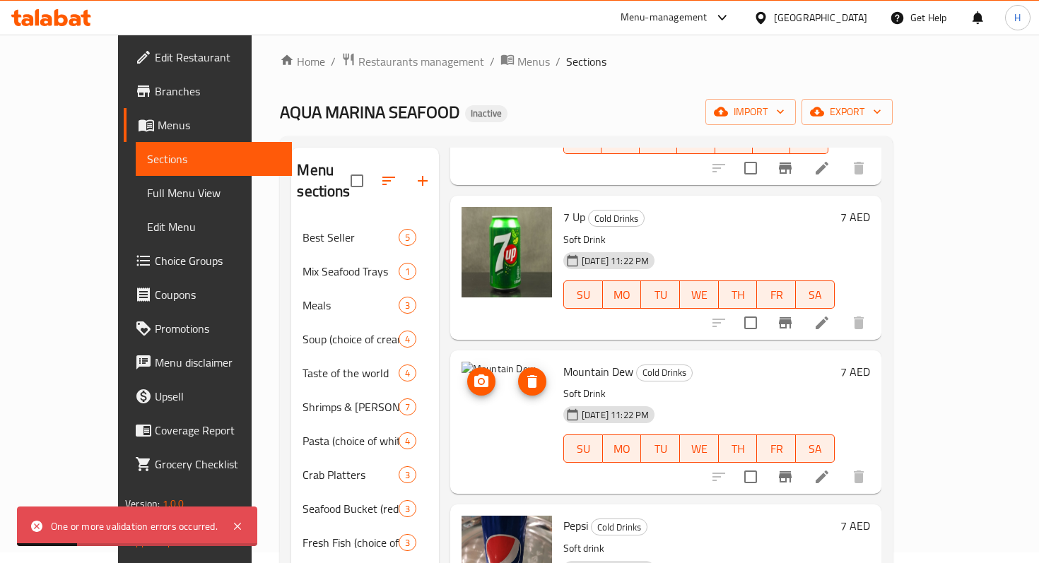
click at [524, 373] on icon "delete image" at bounding box center [532, 381] width 17 height 17
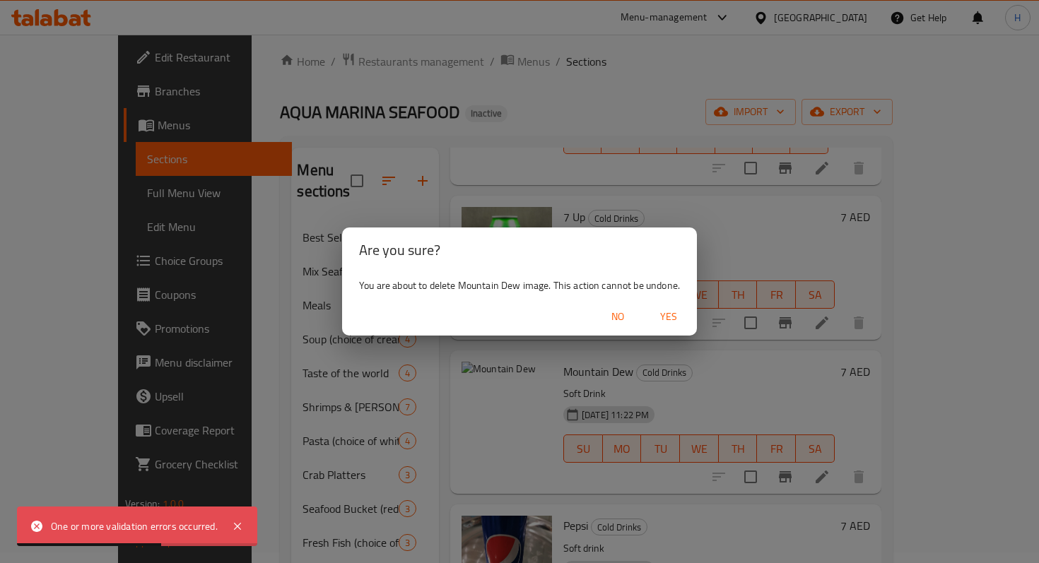
click at [669, 315] on span "Yes" at bounding box center [669, 317] width 34 height 18
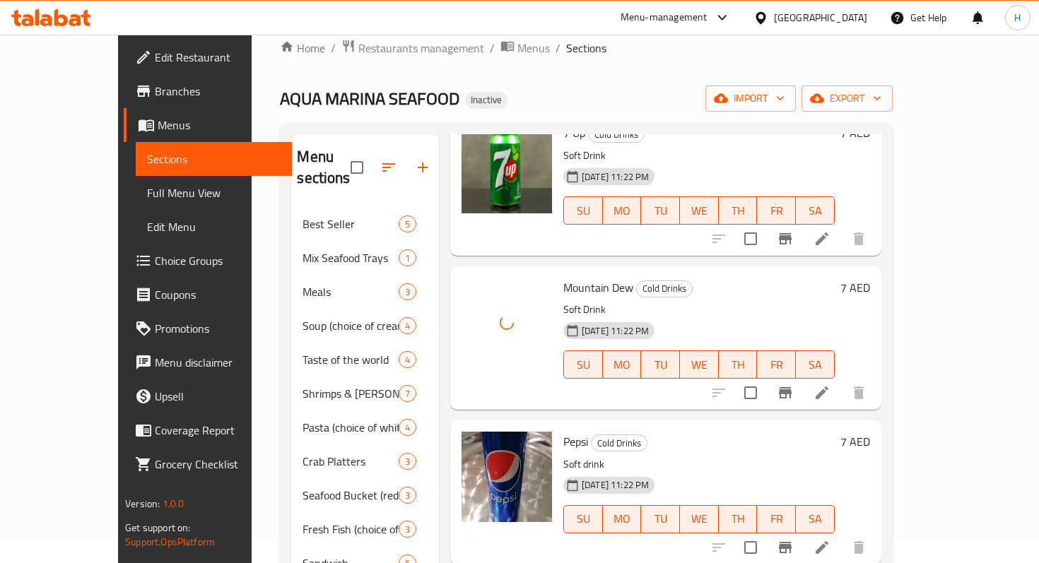
scroll to position [23, 0]
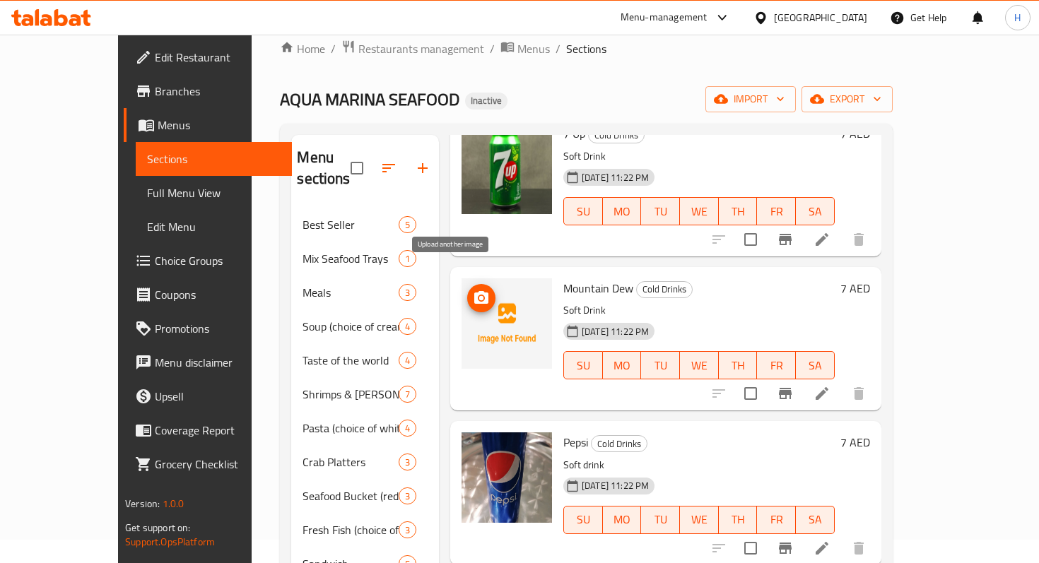
click at [473, 290] on icon "upload picture" at bounding box center [481, 298] width 17 height 17
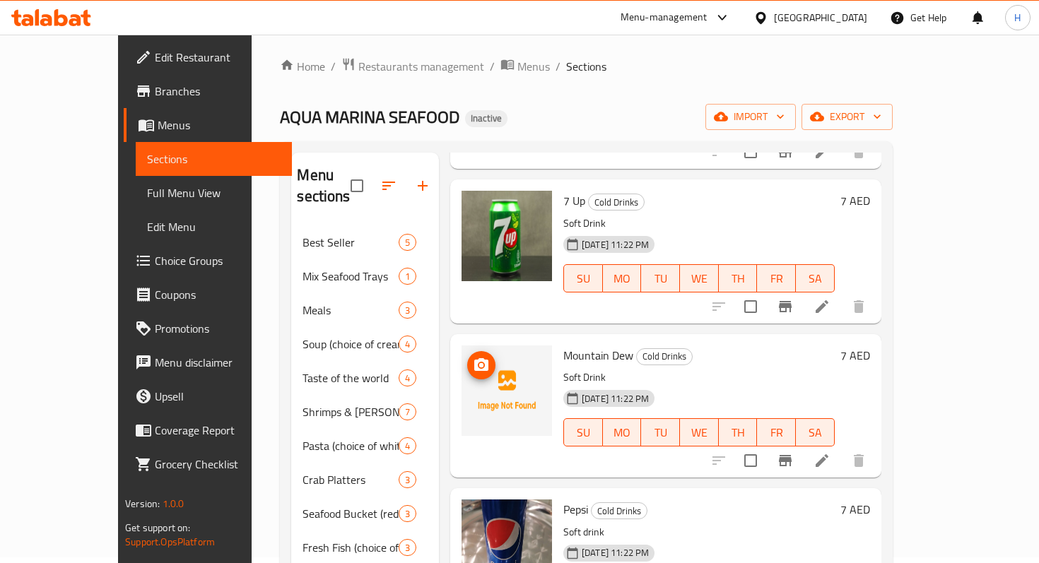
scroll to position [175, 0]
